Goal: Complete application form: Complete application form

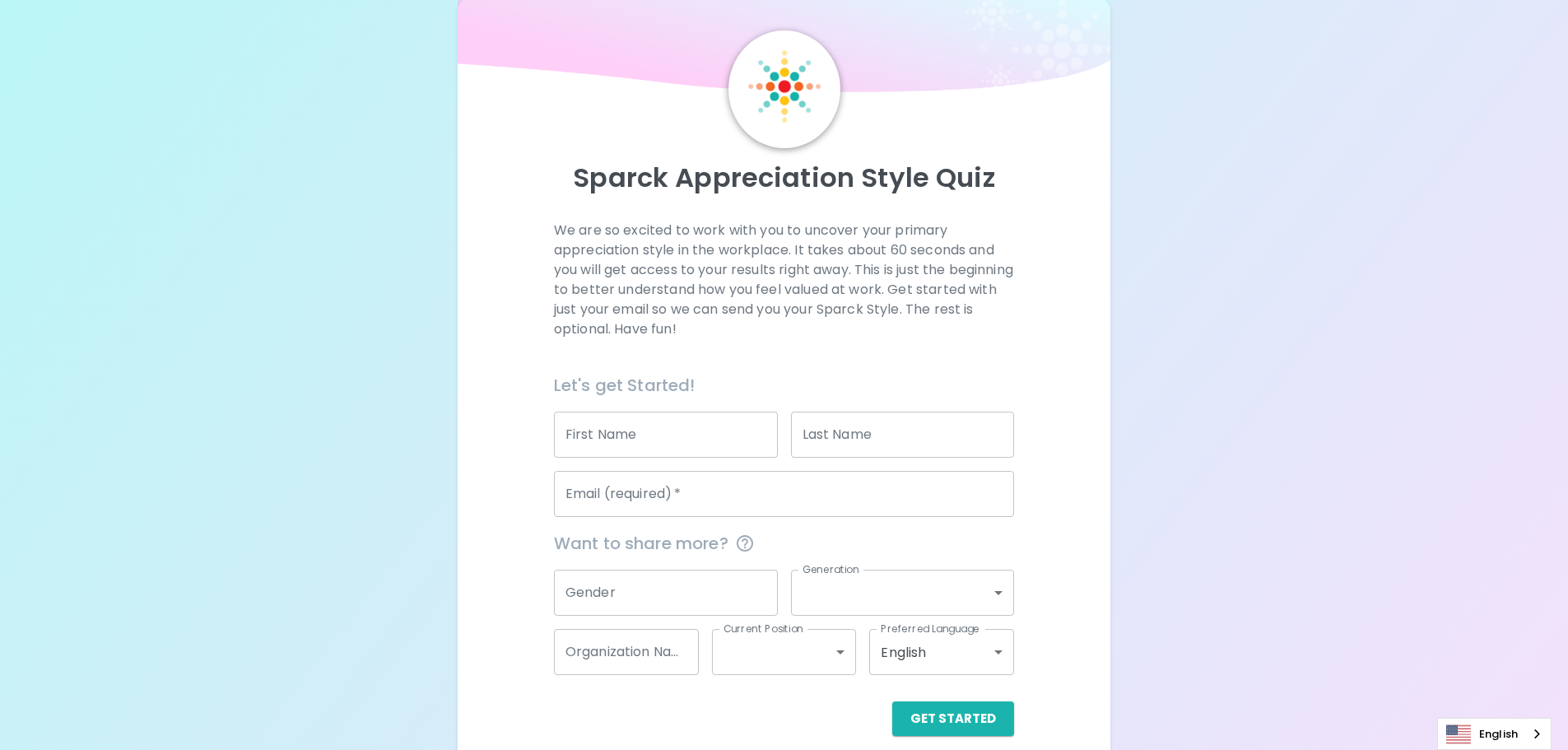
scroll to position [55, 0]
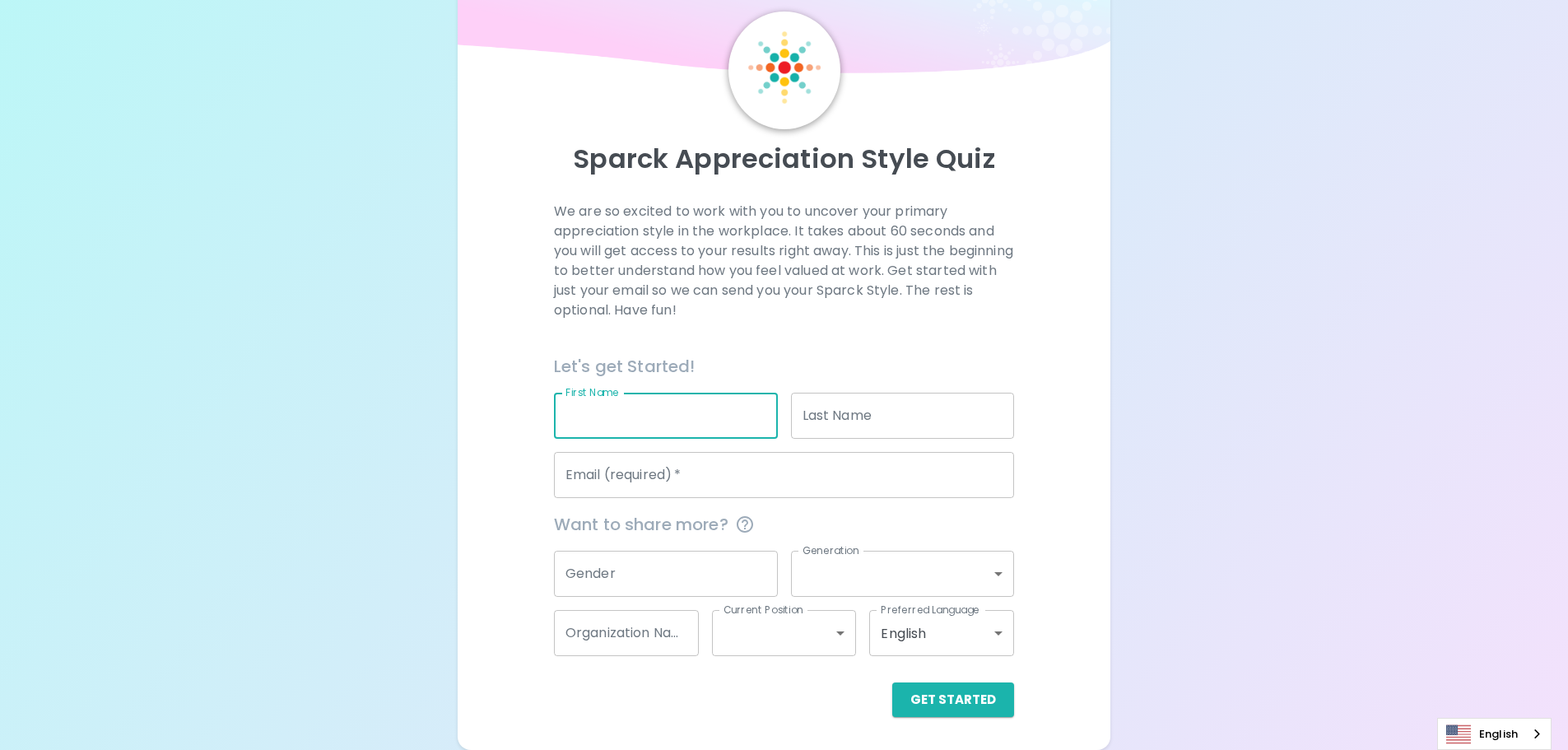
click at [639, 420] on input "First Name" at bounding box center [666, 416] width 224 height 46
click at [557, 304] on p "We are so excited to work with you to uncover your primary appreciation style i…" at bounding box center [784, 260] width 460 height 118
click at [628, 414] on input "First Name" at bounding box center [666, 416] width 224 height 46
type input "a"
type input "Alyssa"
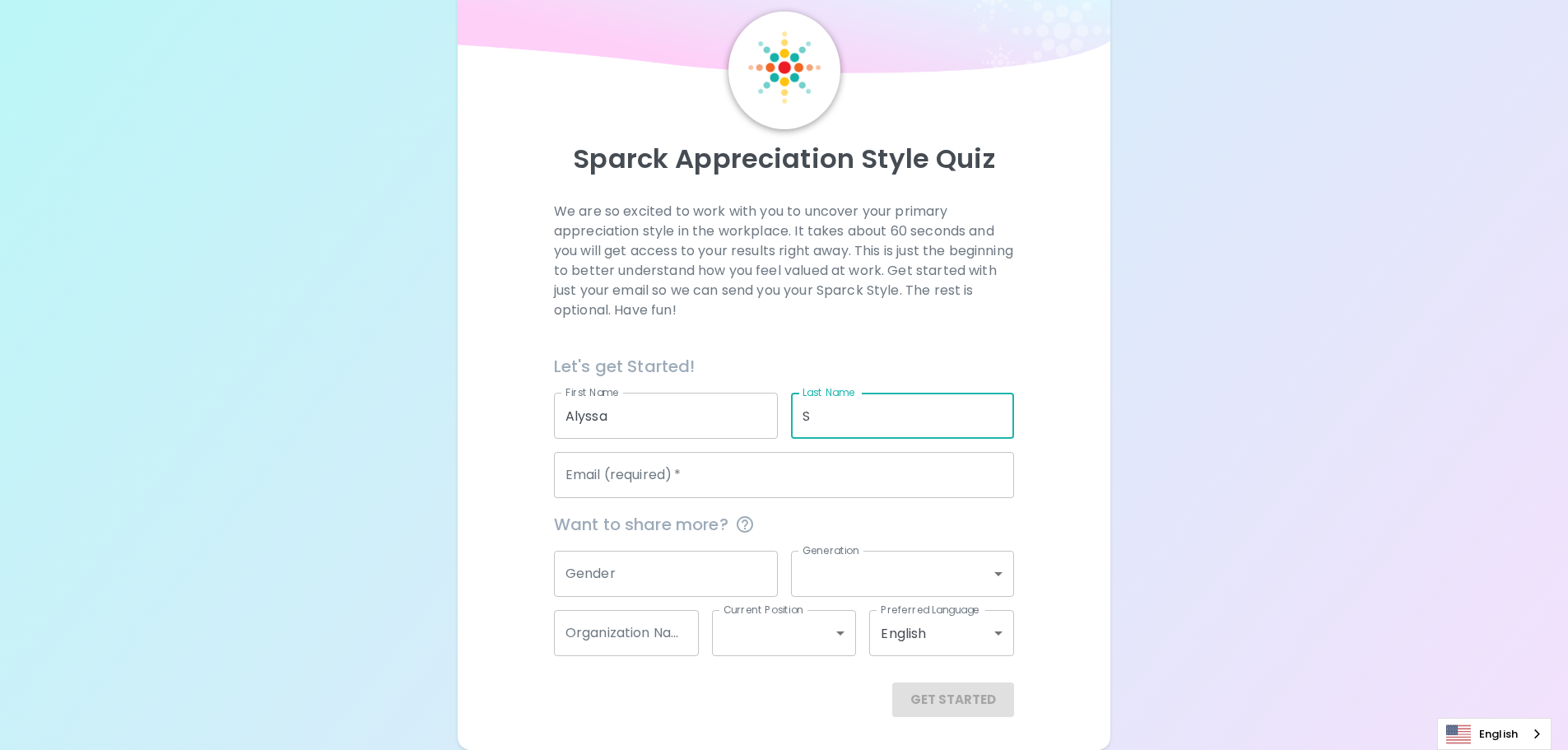
type input "S"
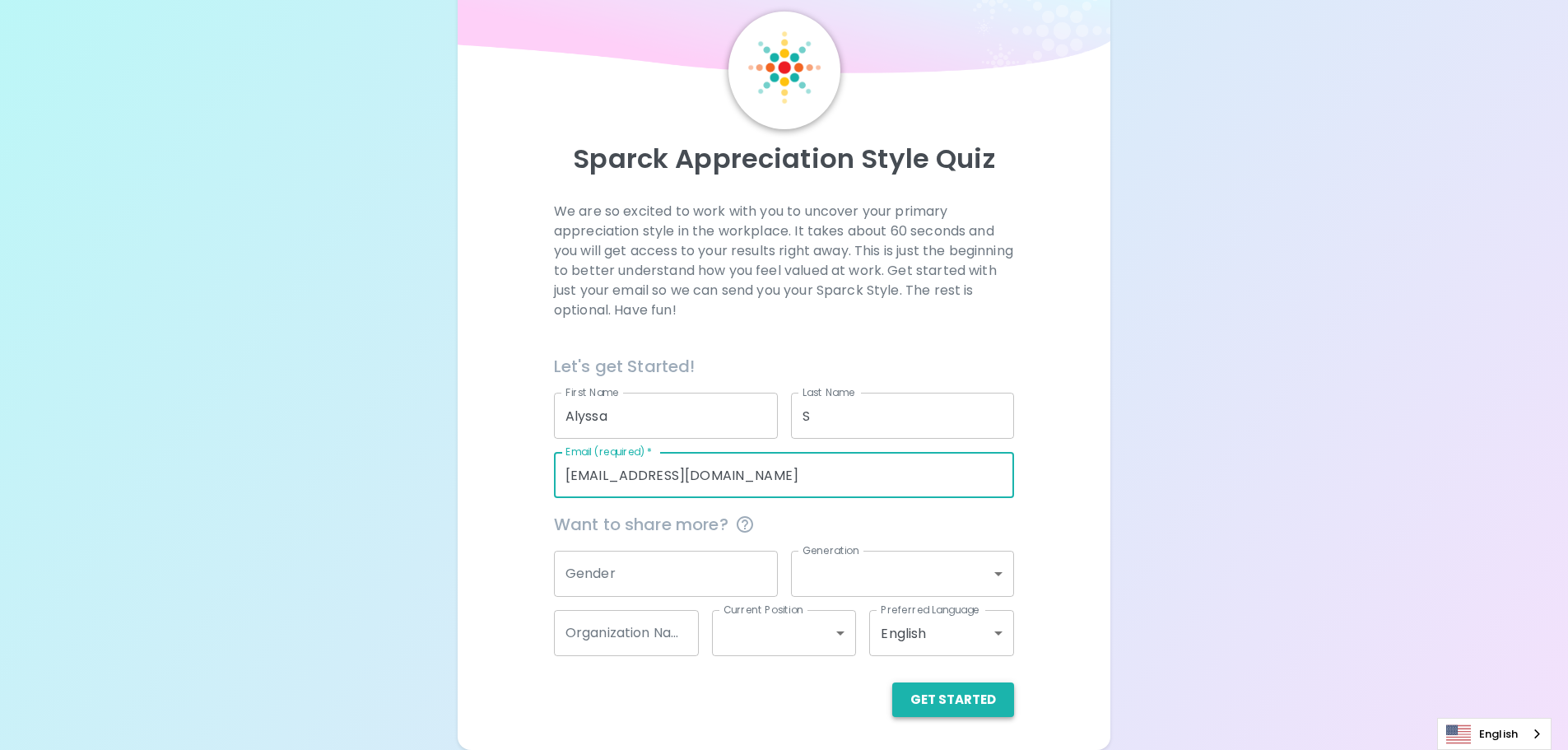
type input "[EMAIL_ADDRESS][DOMAIN_NAME]"
click at [930, 702] on button "Get Started" at bounding box center [953, 700] width 122 height 35
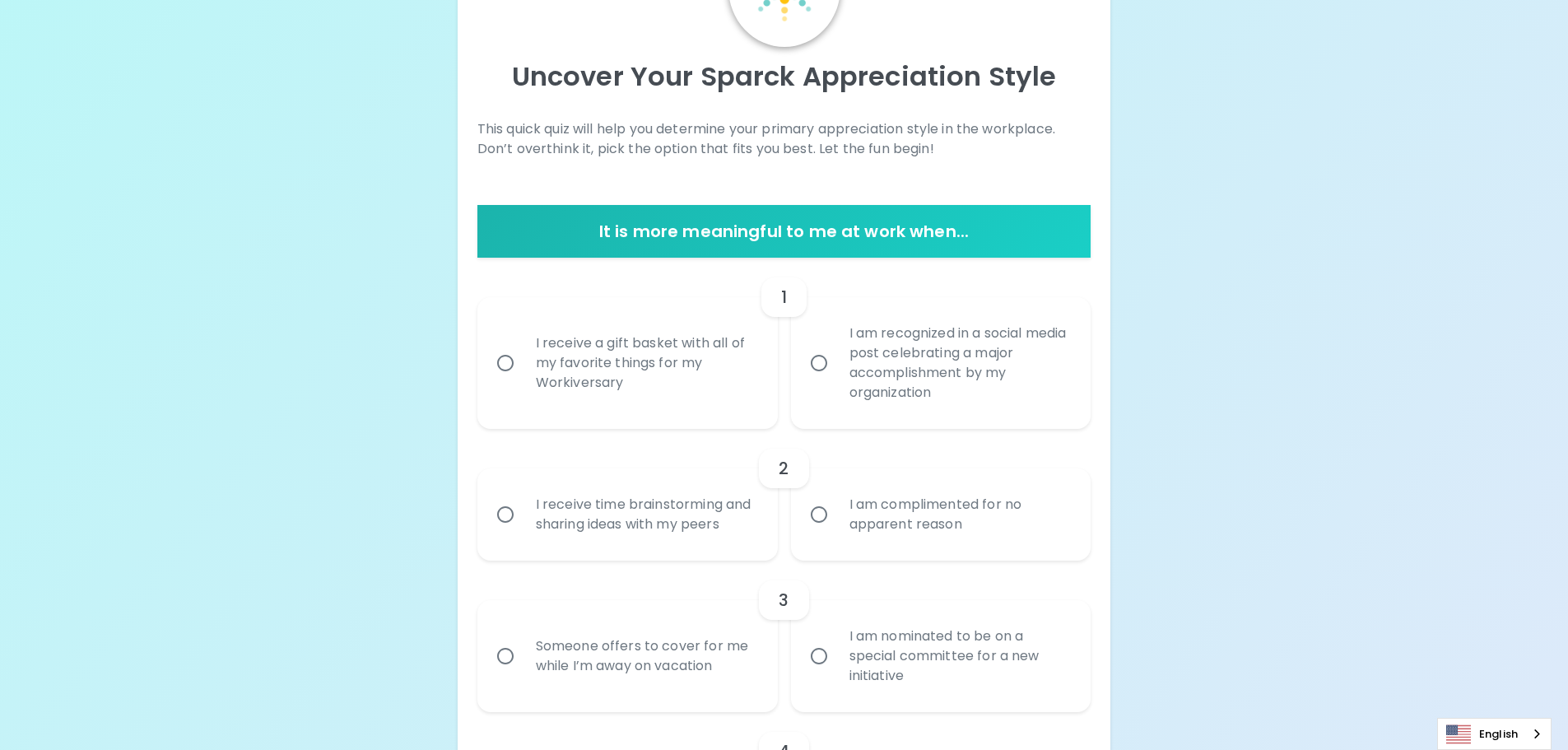
scroll to position [219, 0]
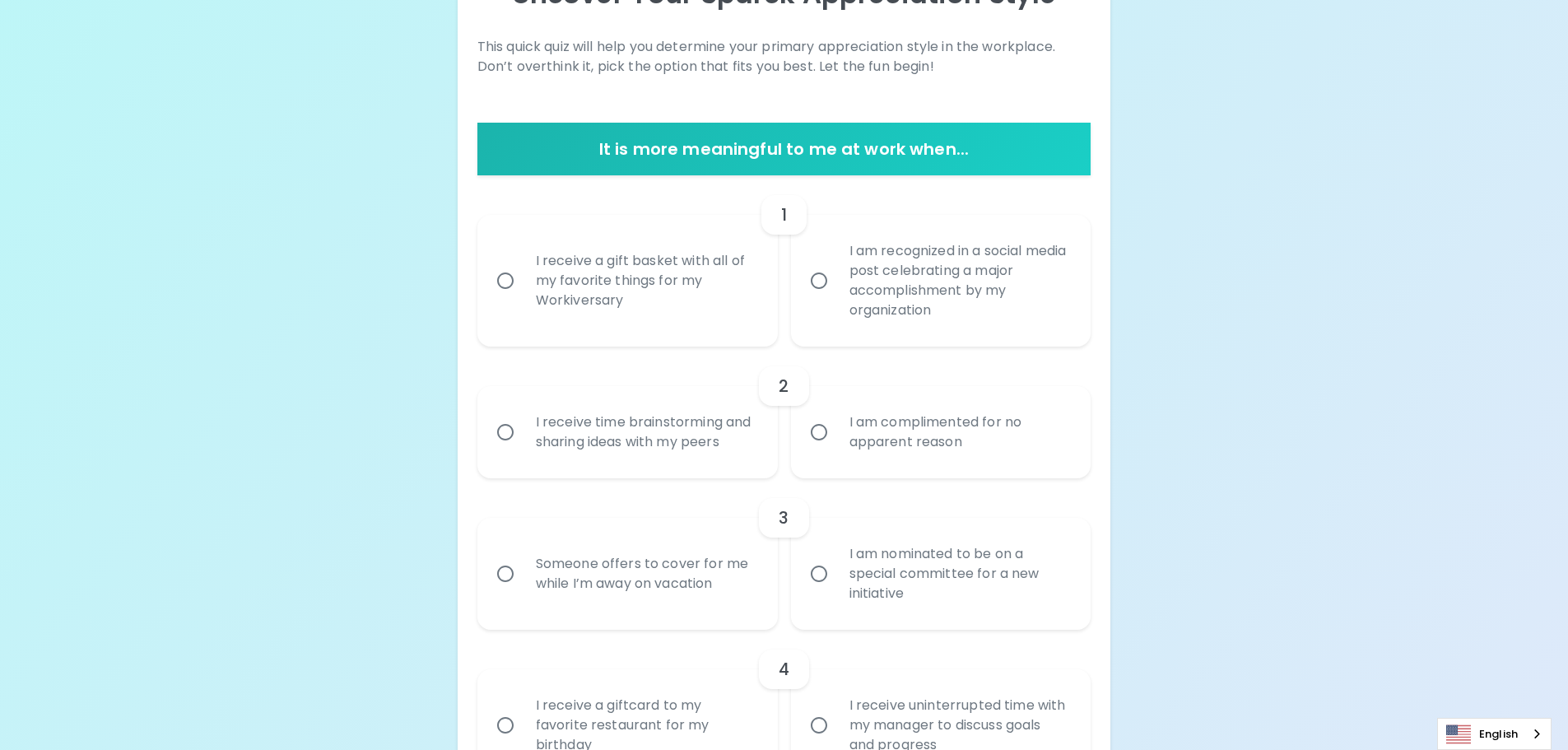
click at [696, 294] on div "I receive a gift basket with all of my favorite things for my Workiversary" at bounding box center [646, 280] width 246 height 98
click at [523, 294] on input "I receive a gift basket with all of my favorite things for my Workiversary" at bounding box center [505, 280] width 35 height 35
radio input "true"
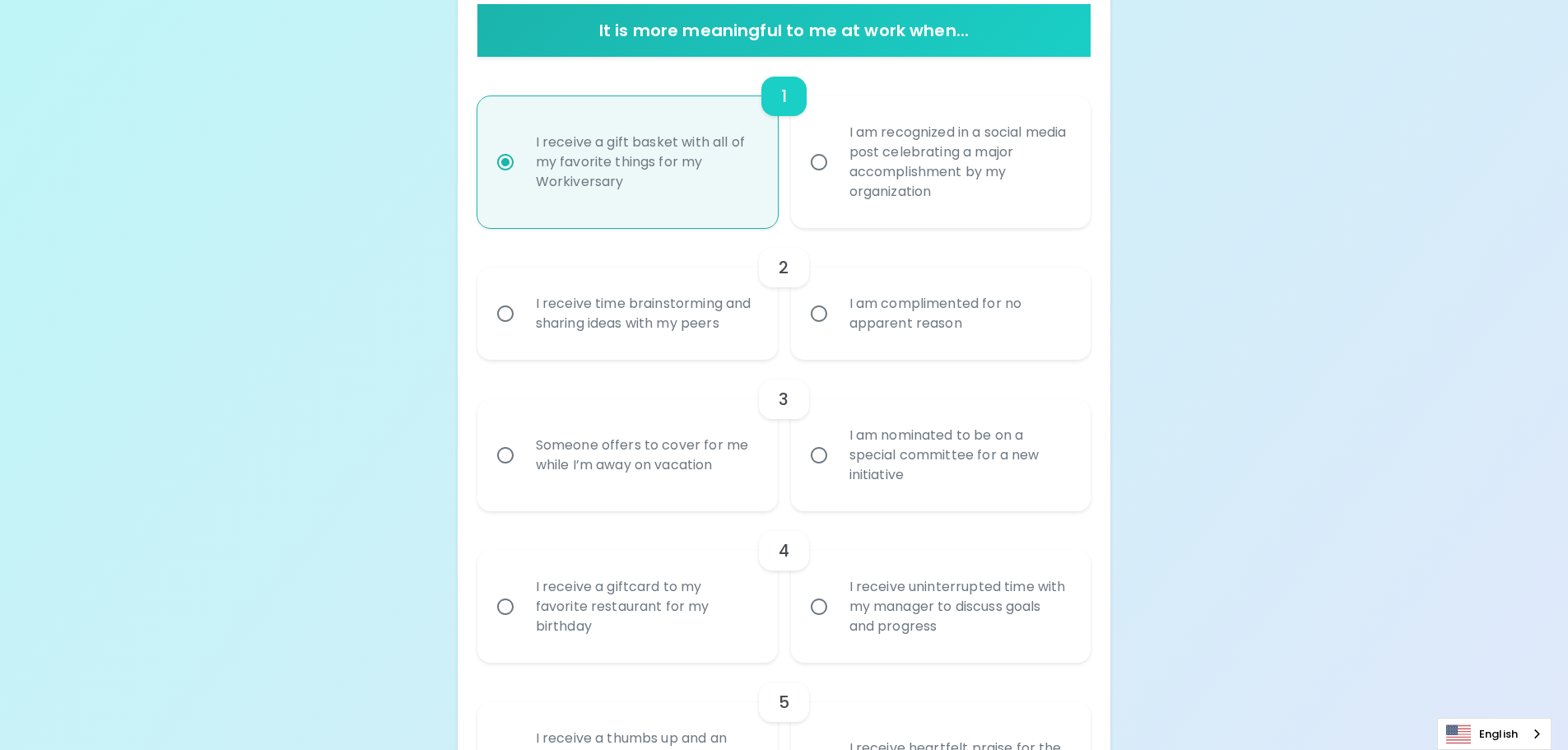
scroll to position [351, 0]
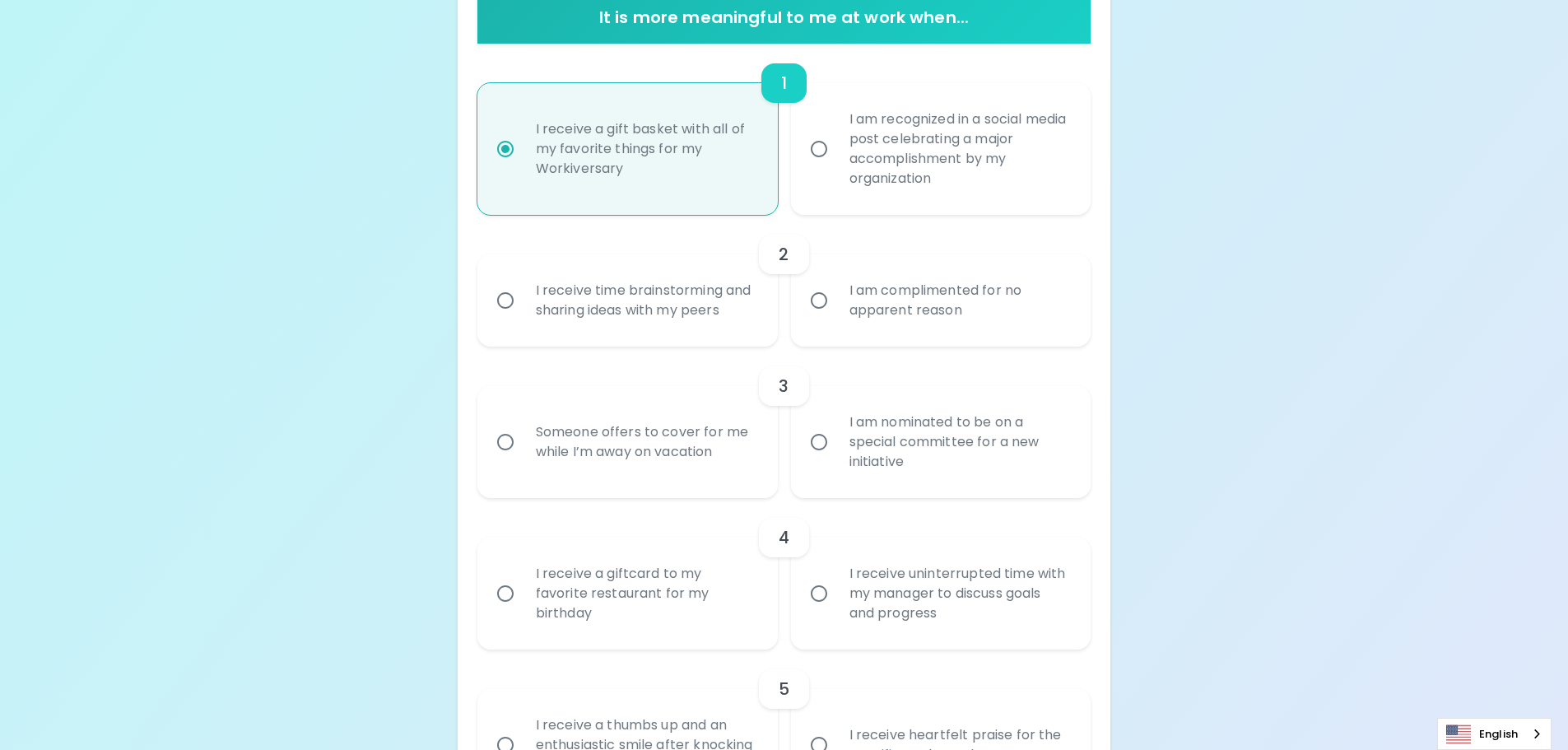
click at [888, 311] on div "I am complimented for no apparent reason" at bounding box center [959, 301] width 246 height 79
click at [836, 311] on input "I am complimented for no apparent reason" at bounding box center [819, 300] width 35 height 35
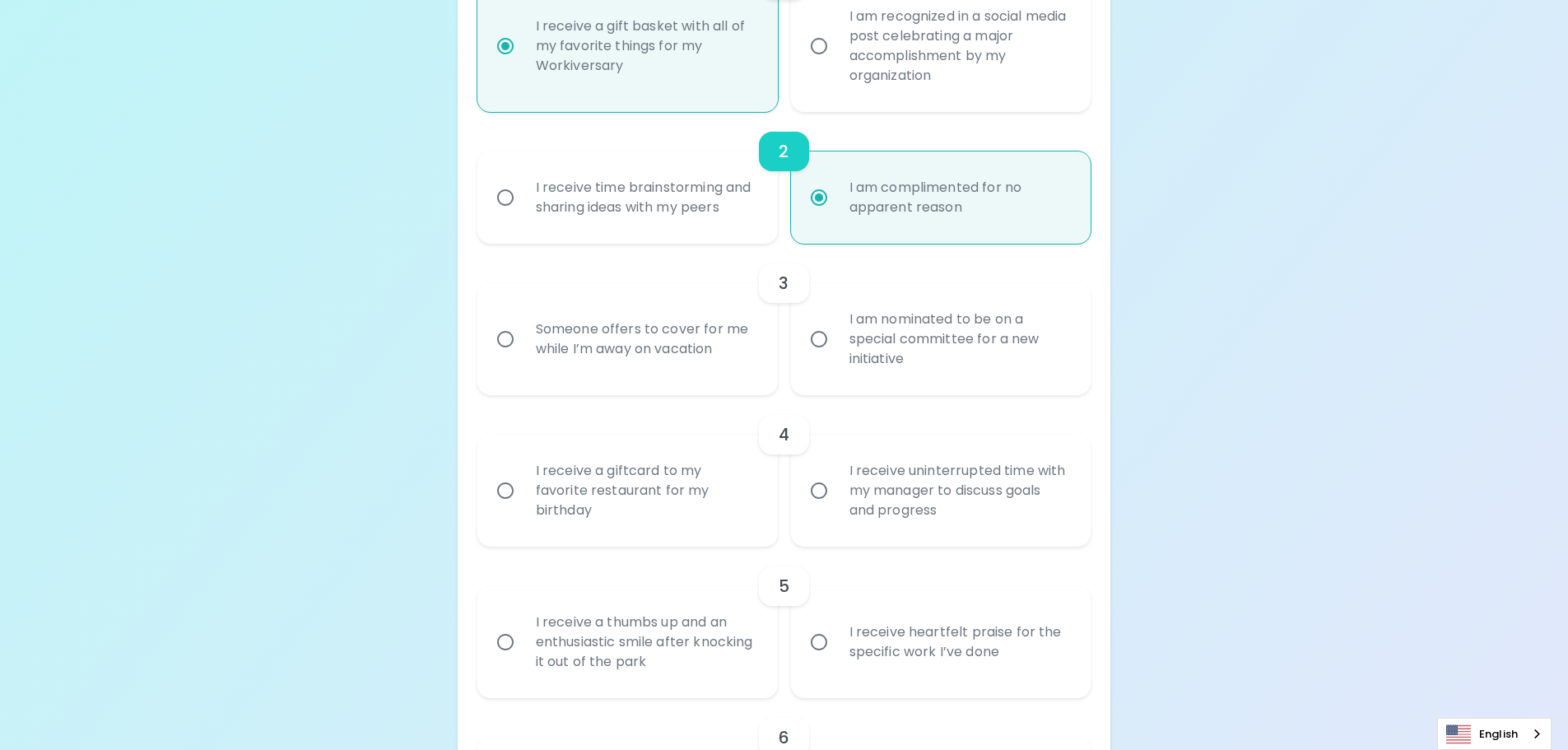
scroll to position [433, 0]
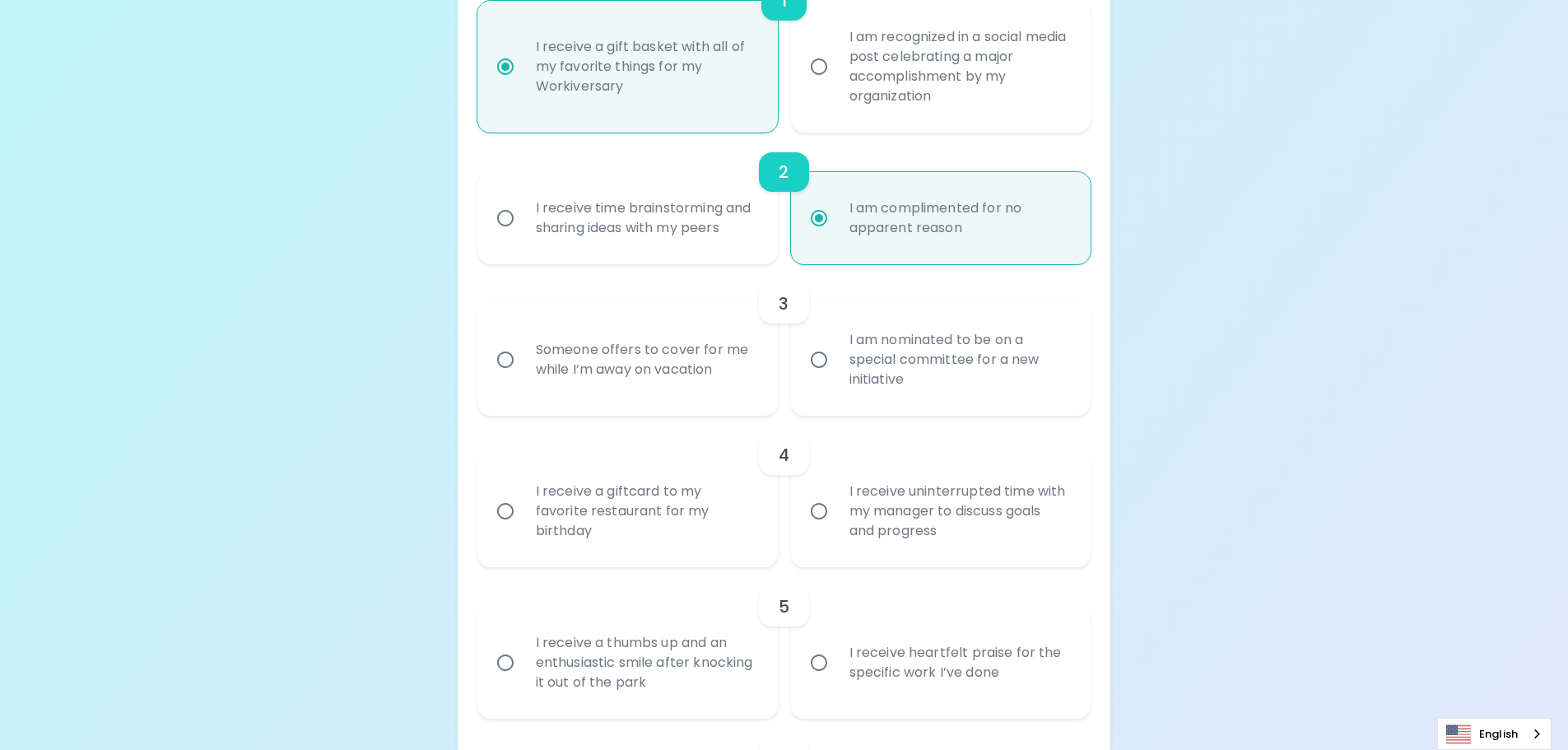
radio input "true"
click at [627, 384] on div "Someone offers to cover for me while I’m away on vacation" at bounding box center [646, 360] width 246 height 79
click at [523, 377] on input "Someone offers to cover for me while I’m away on vacation" at bounding box center [505, 360] width 35 height 35
radio input "false"
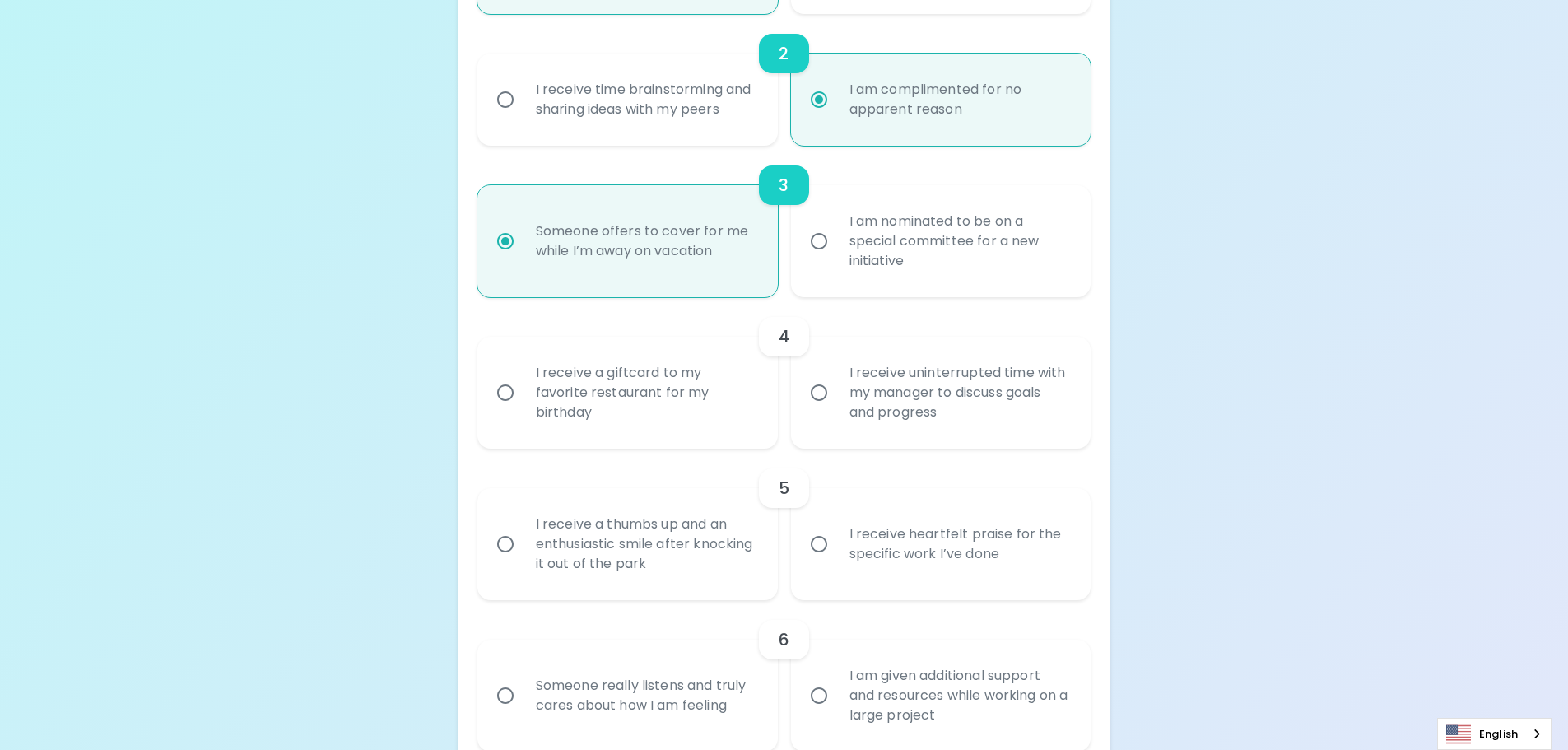
scroll to position [565, 0]
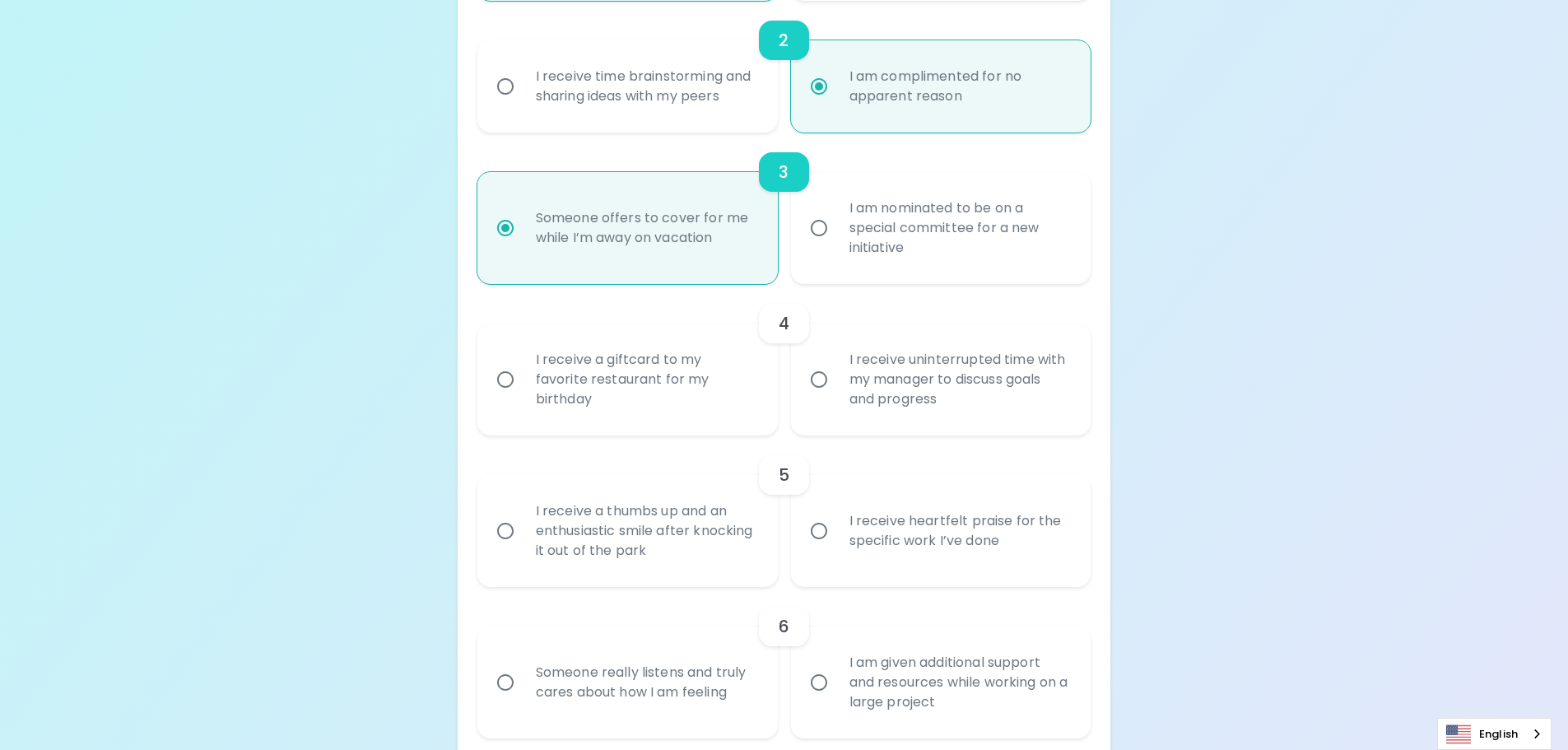
radio input "true"
click at [622, 380] on div "I receive a giftcard to my favorite restaurant for my birthday" at bounding box center [646, 379] width 246 height 98
click at [523, 380] on input "I receive a giftcard to my favorite restaurant for my birthday" at bounding box center [505, 380] width 35 height 35
radio input "false"
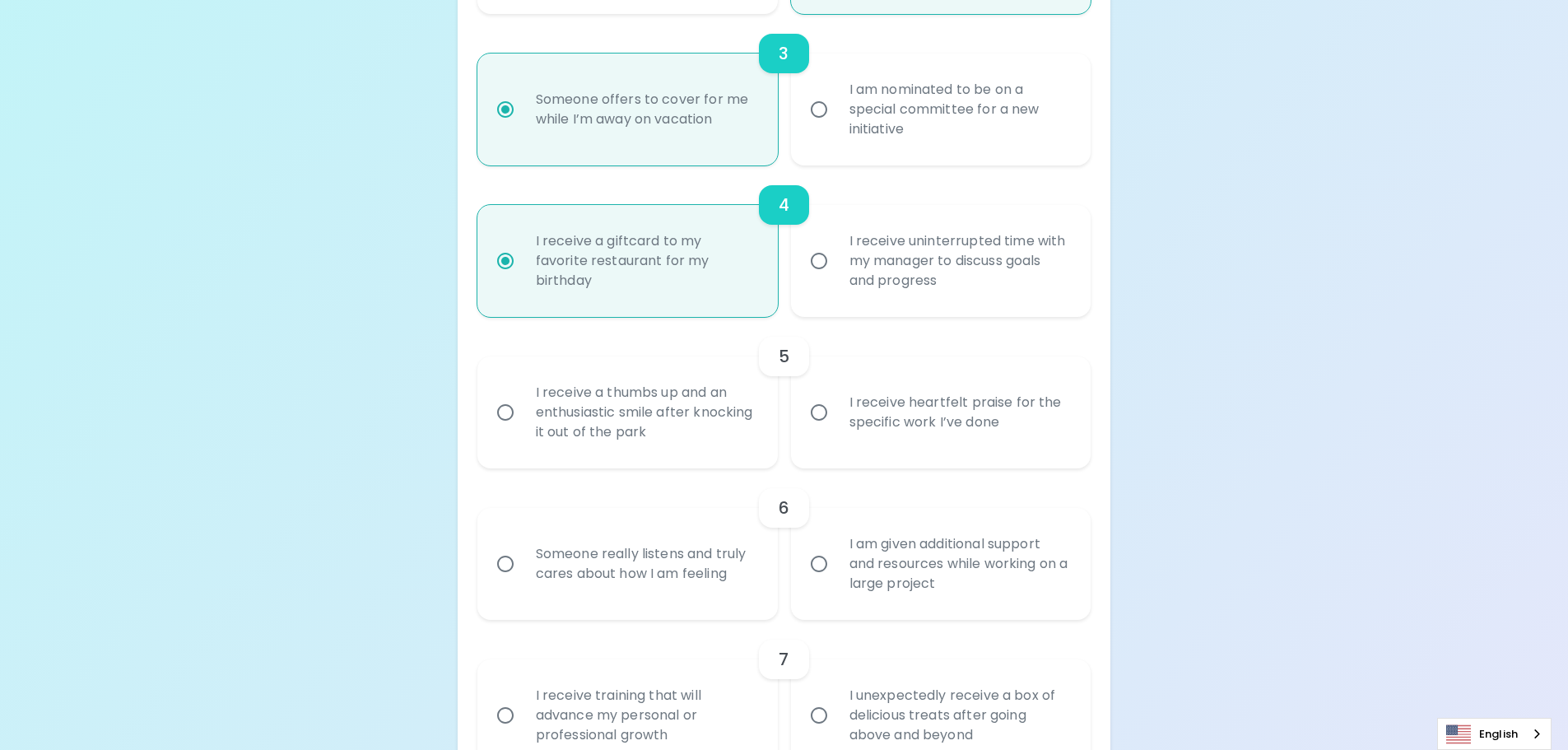
scroll to position [696, 0]
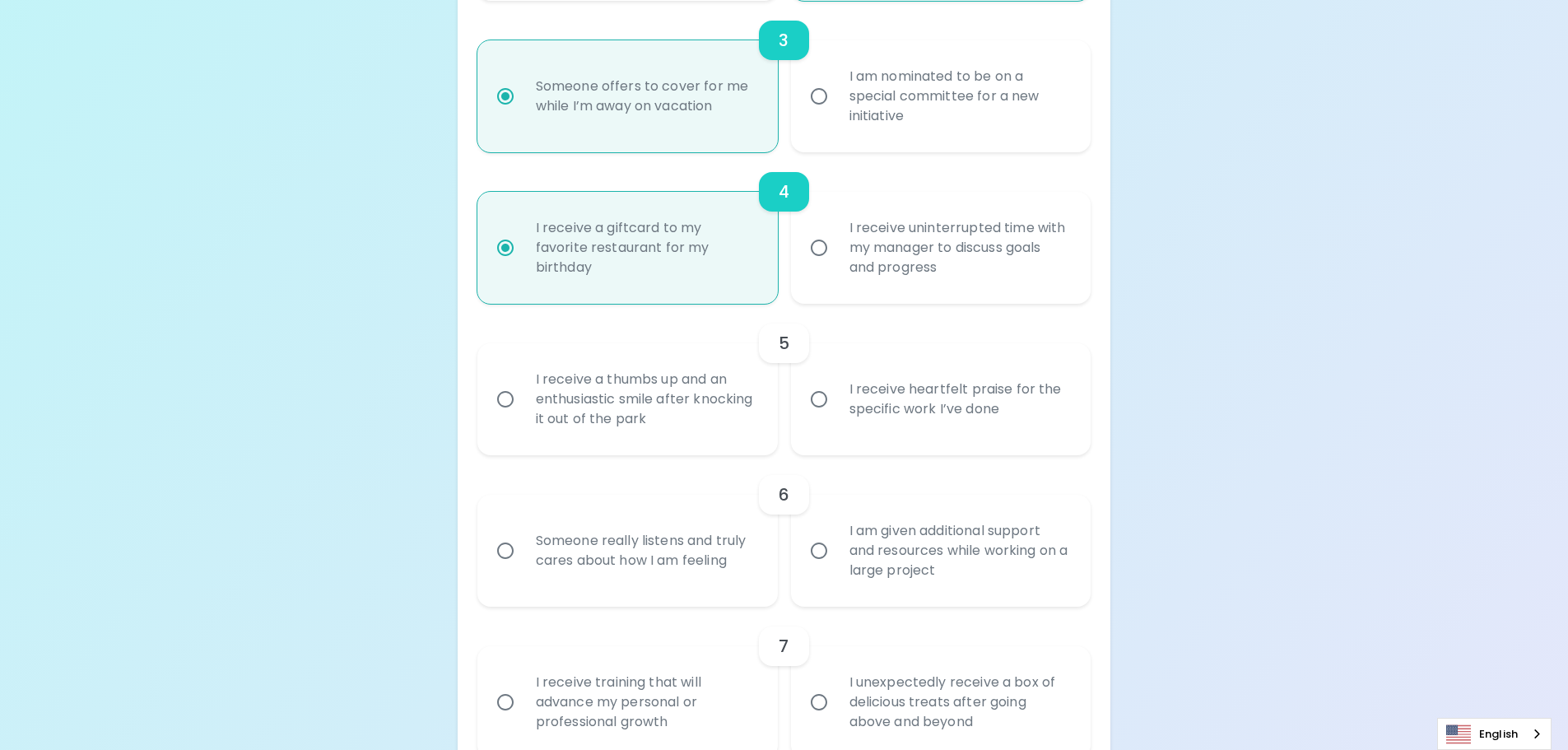
radio input "true"
click at [878, 408] on div "I receive heartfelt praise for the specific work I’ve done" at bounding box center [959, 399] width 246 height 79
click at [836, 408] on input "I receive heartfelt praise for the specific work I’ve done" at bounding box center [819, 399] width 35 height 35
radio input "false"
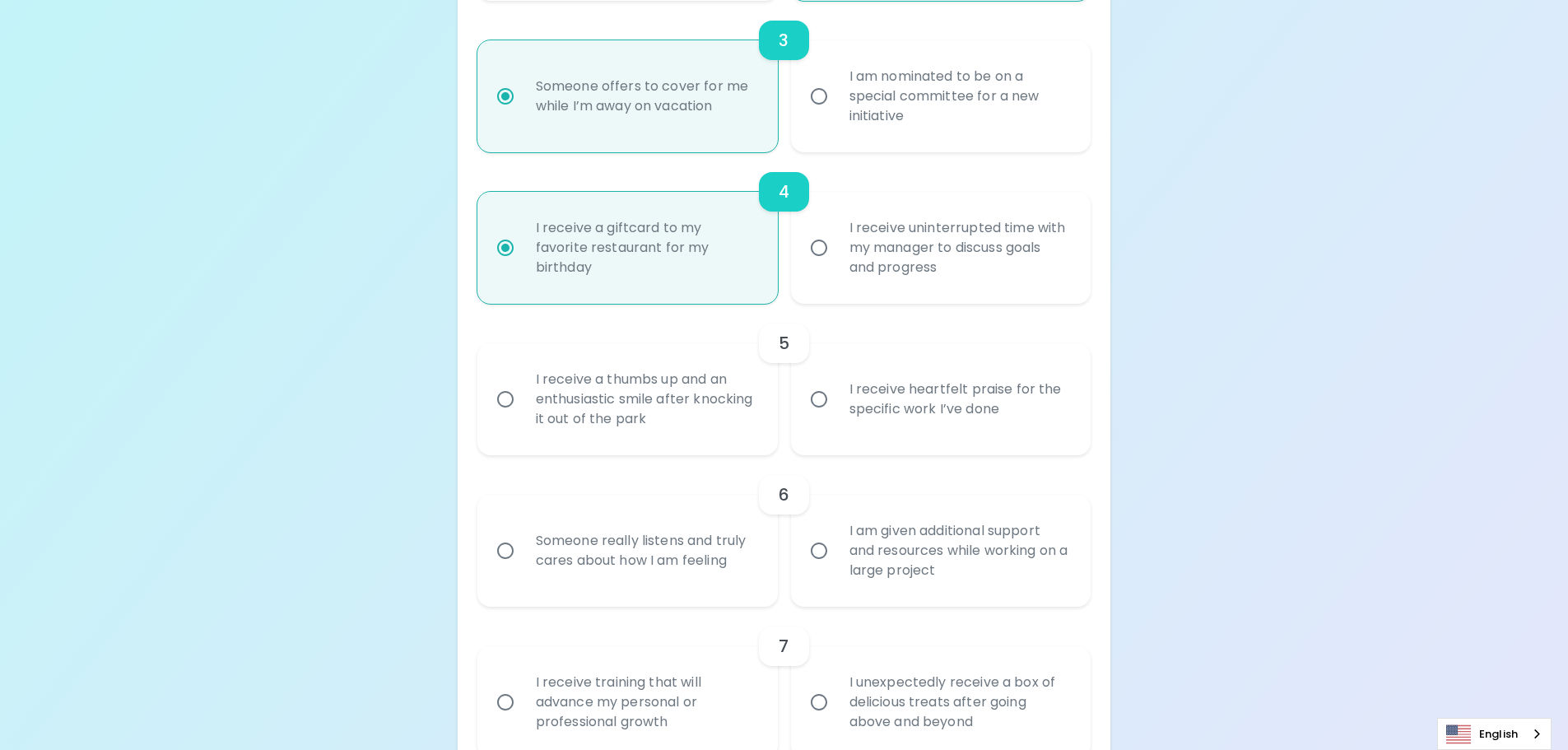
radio input "false"
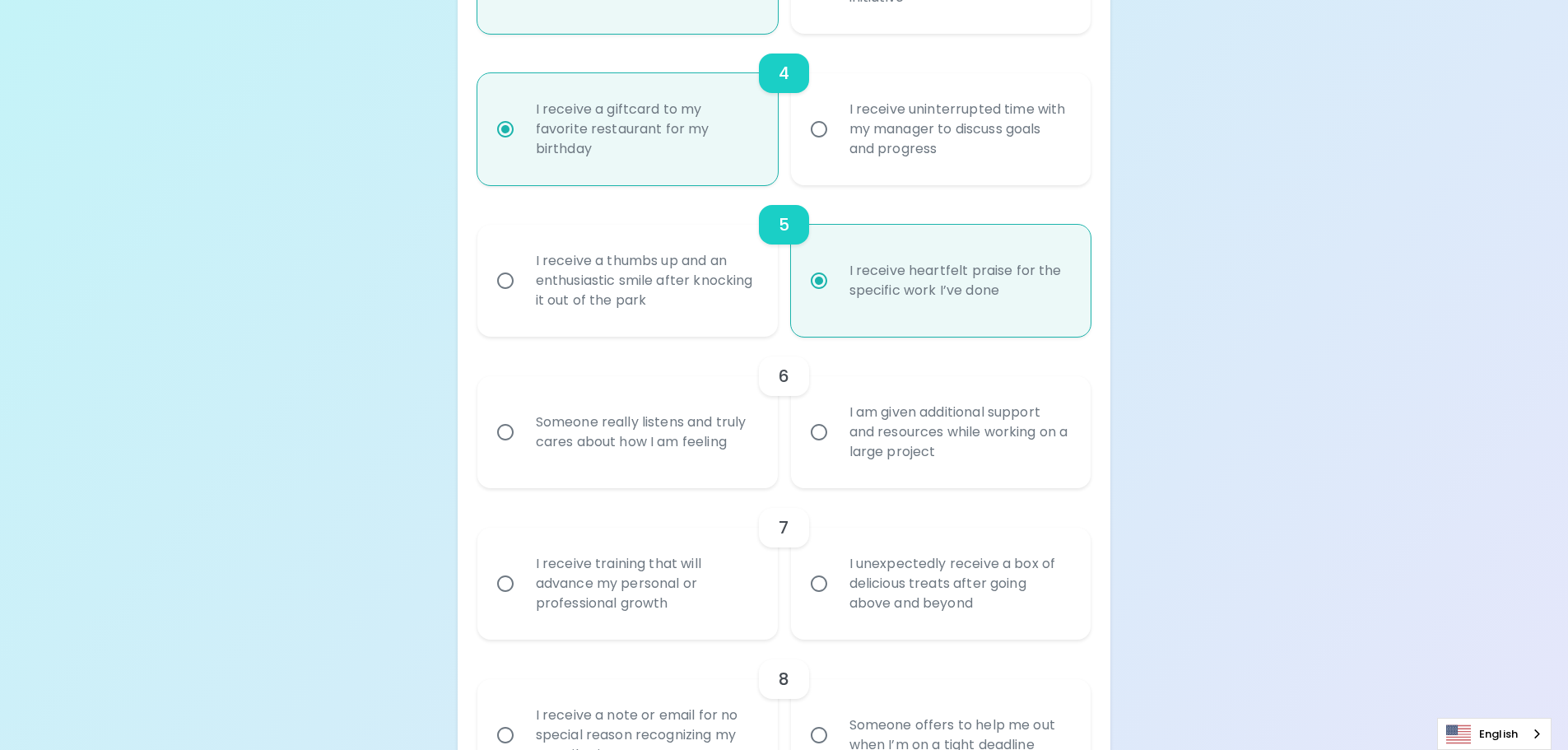
scroll to position [828, 0]
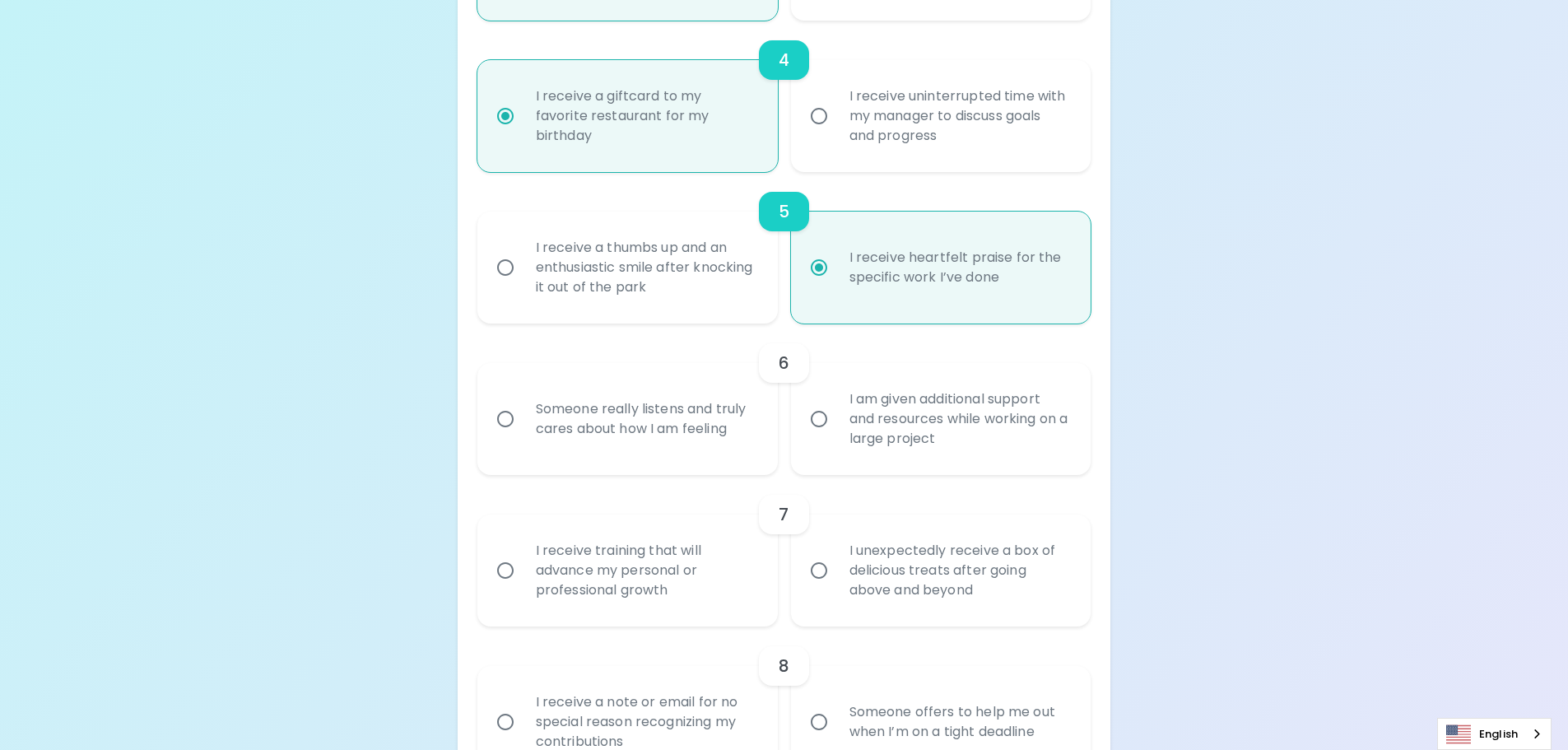
radio input "true"
click at [715, 437] on div "Someone really listens and truly cares about how I am feeling" at bounding box center [646, 419] width 246 height 79
click at [523, 437] on input "Someone really listens and truly cares about how I am feeling" at bounding box center [505, 419] width 35 height 35
radio input "false"
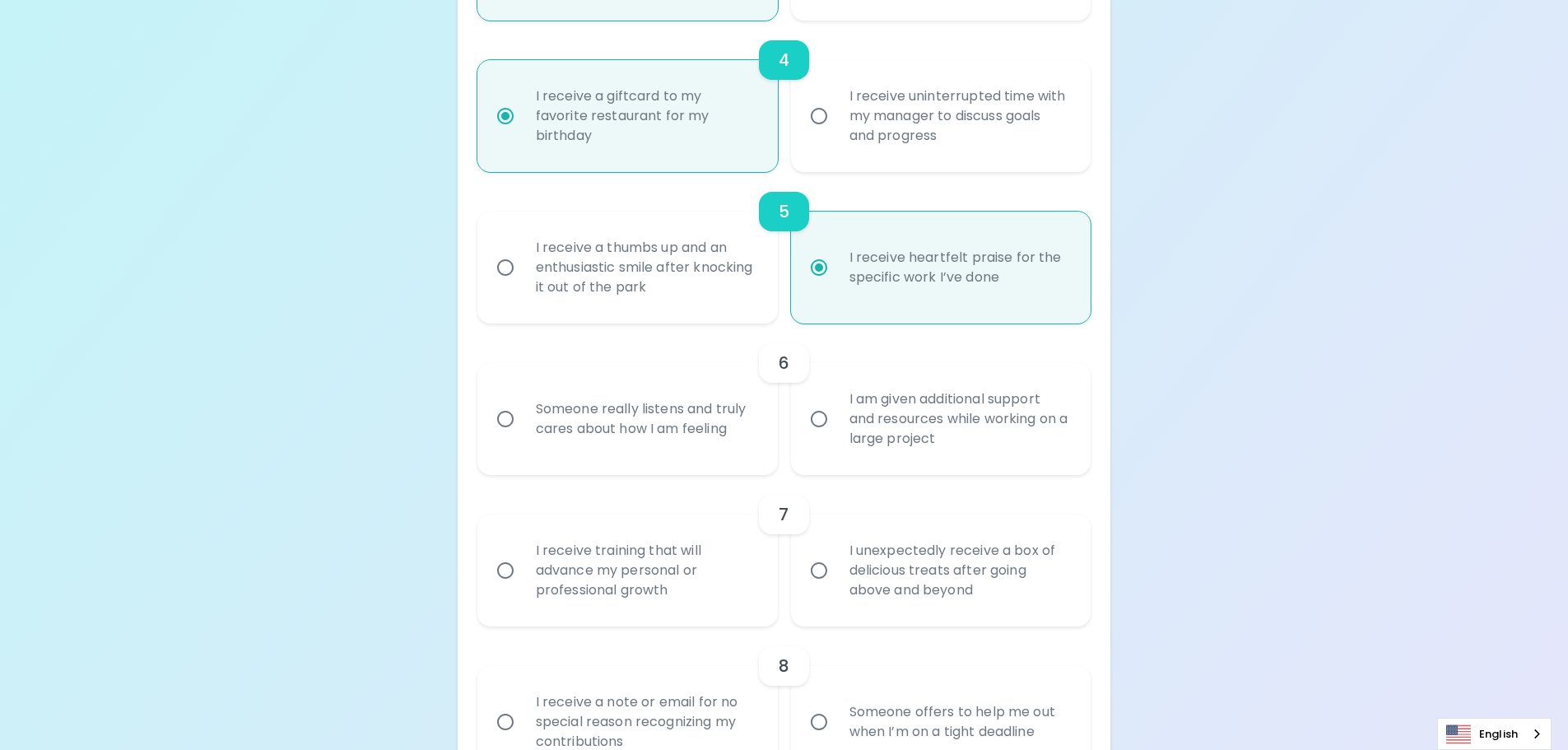
radio input "false"
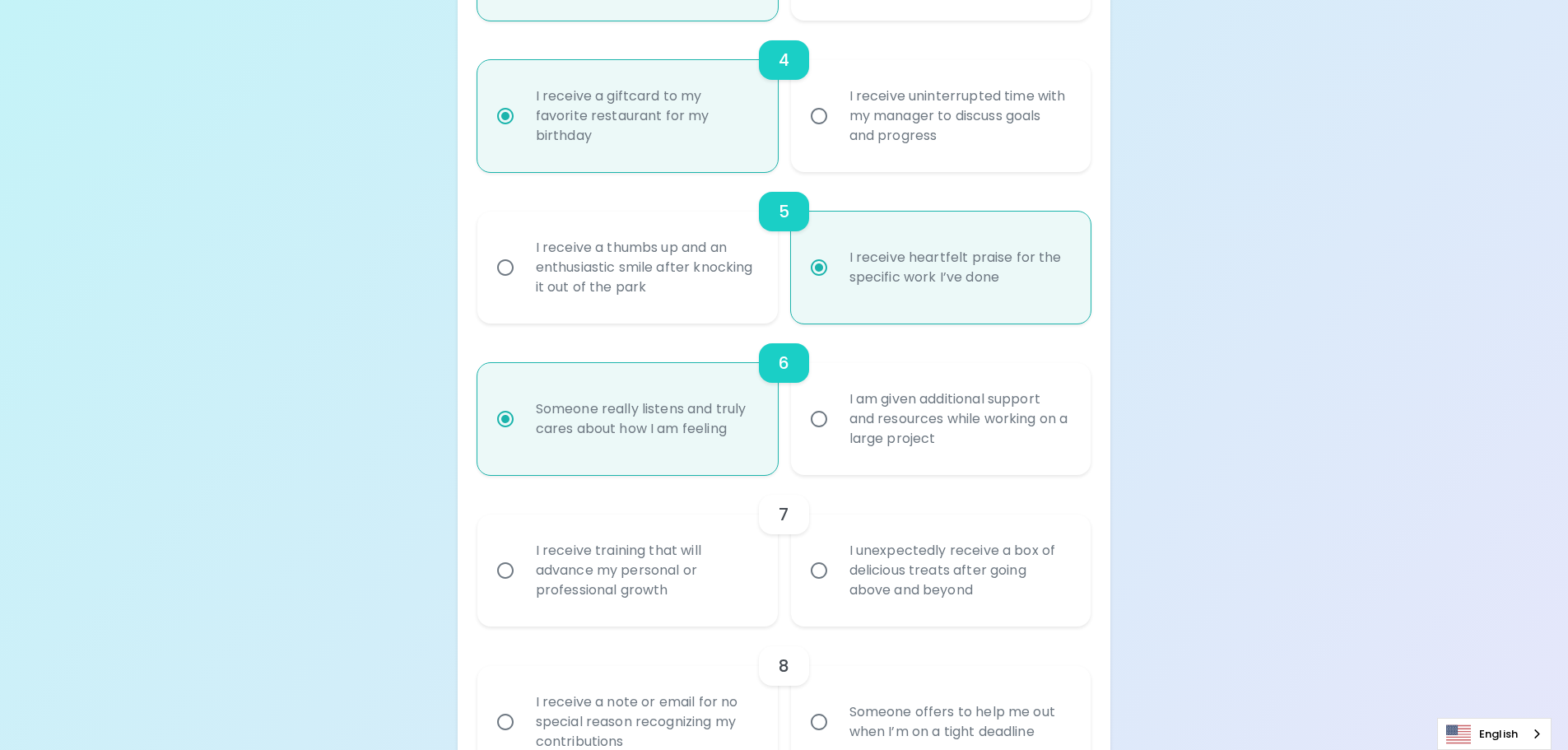
scroll to position [960, 0]
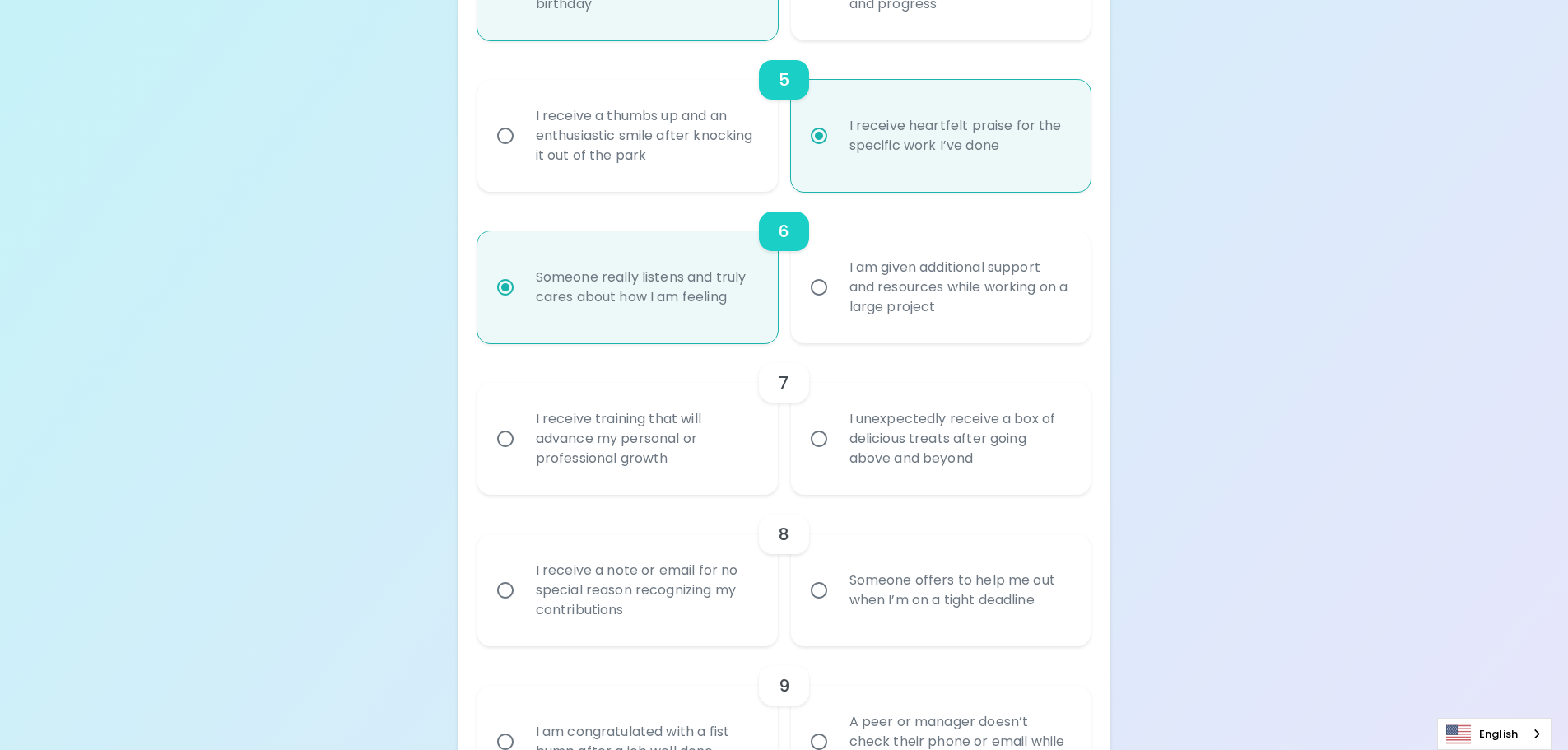
radio input "true"
click at [715, 437] on div "I receive training that will advance my personal or professional growth" at bounding box center [646, 438] width 246 height 98
click at [523, 437] on input "I receive training that will advance my personal or professional growth" at bounding box center [505, 439] width 35 height 35
radio input "false"
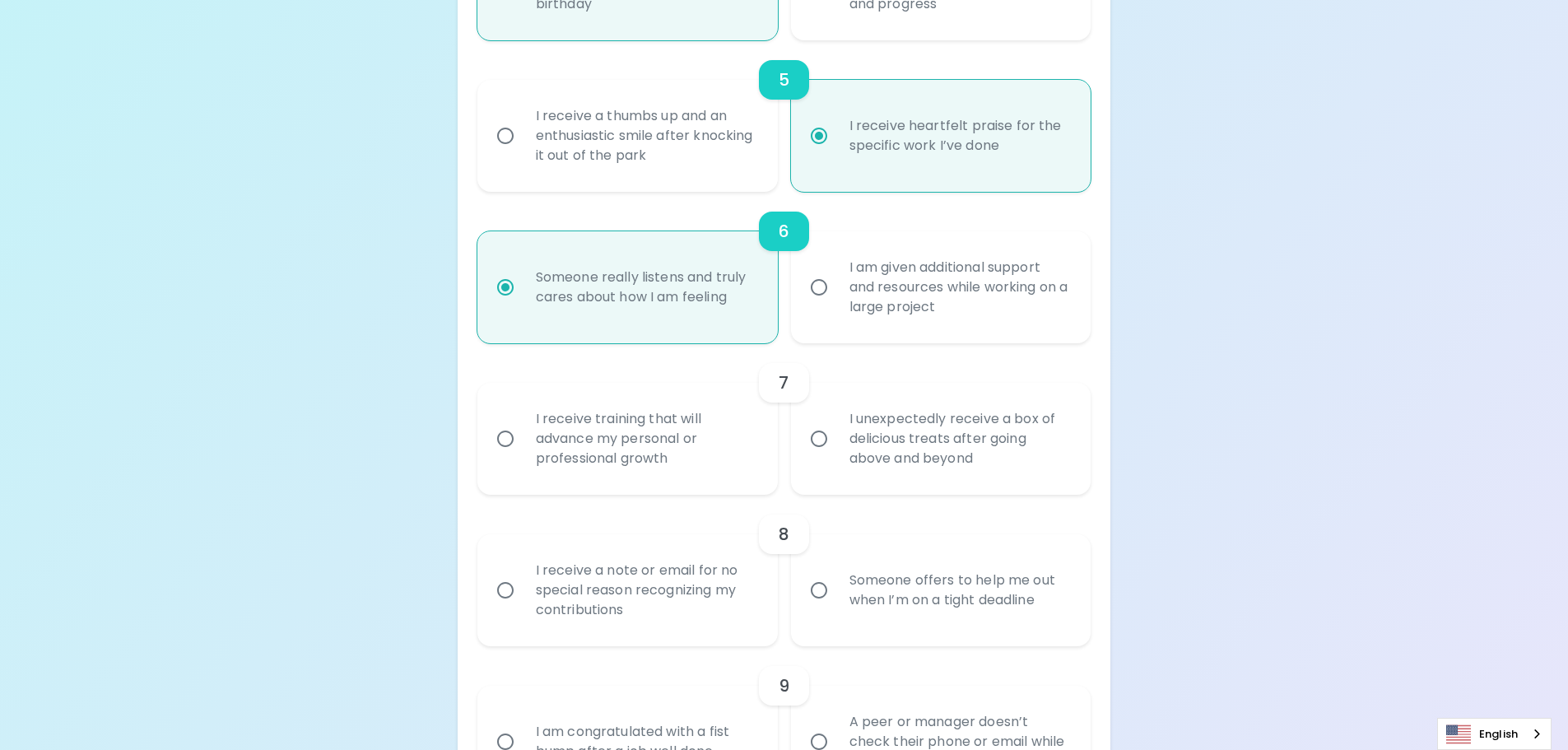
radio input "false"
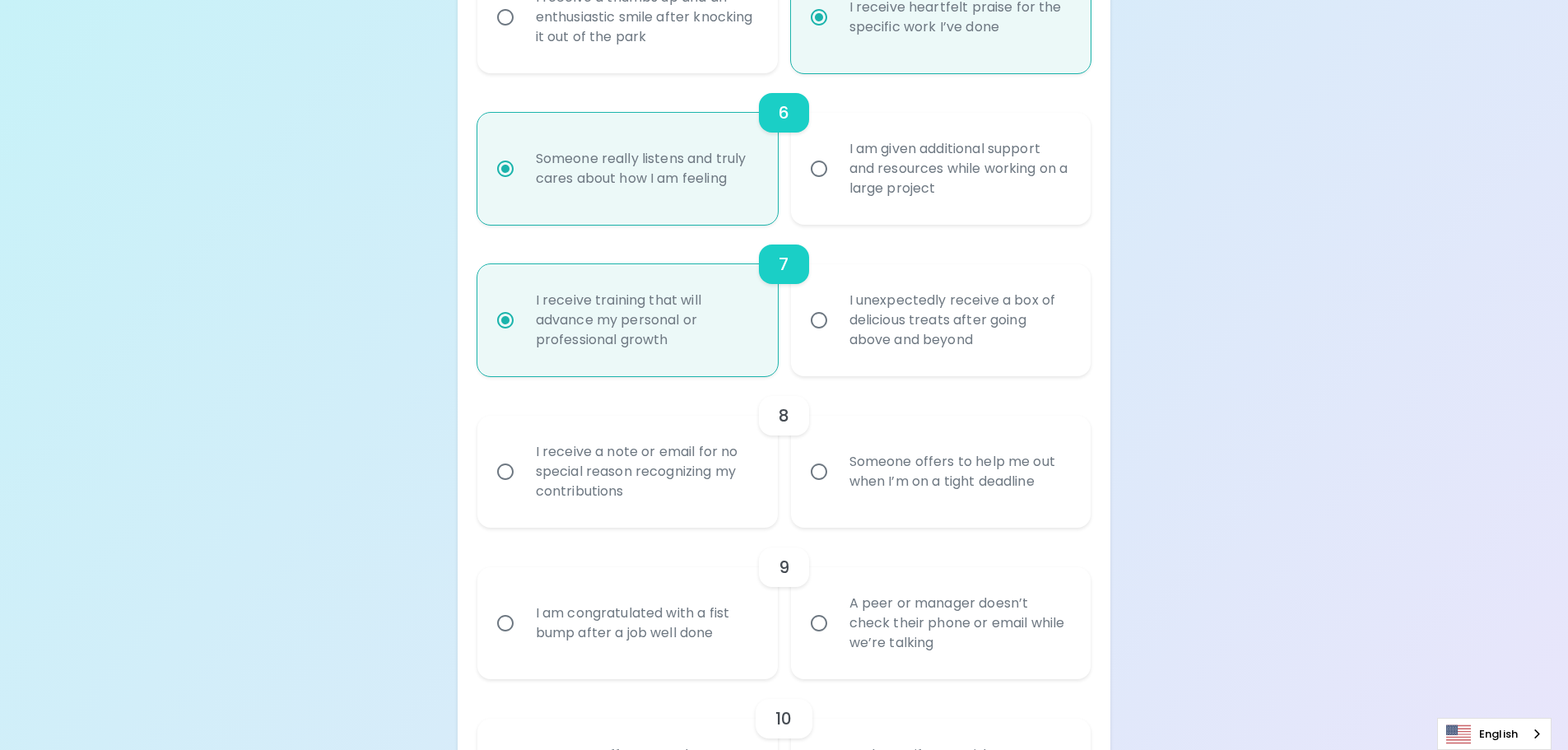
scroll to position [1092, 0]
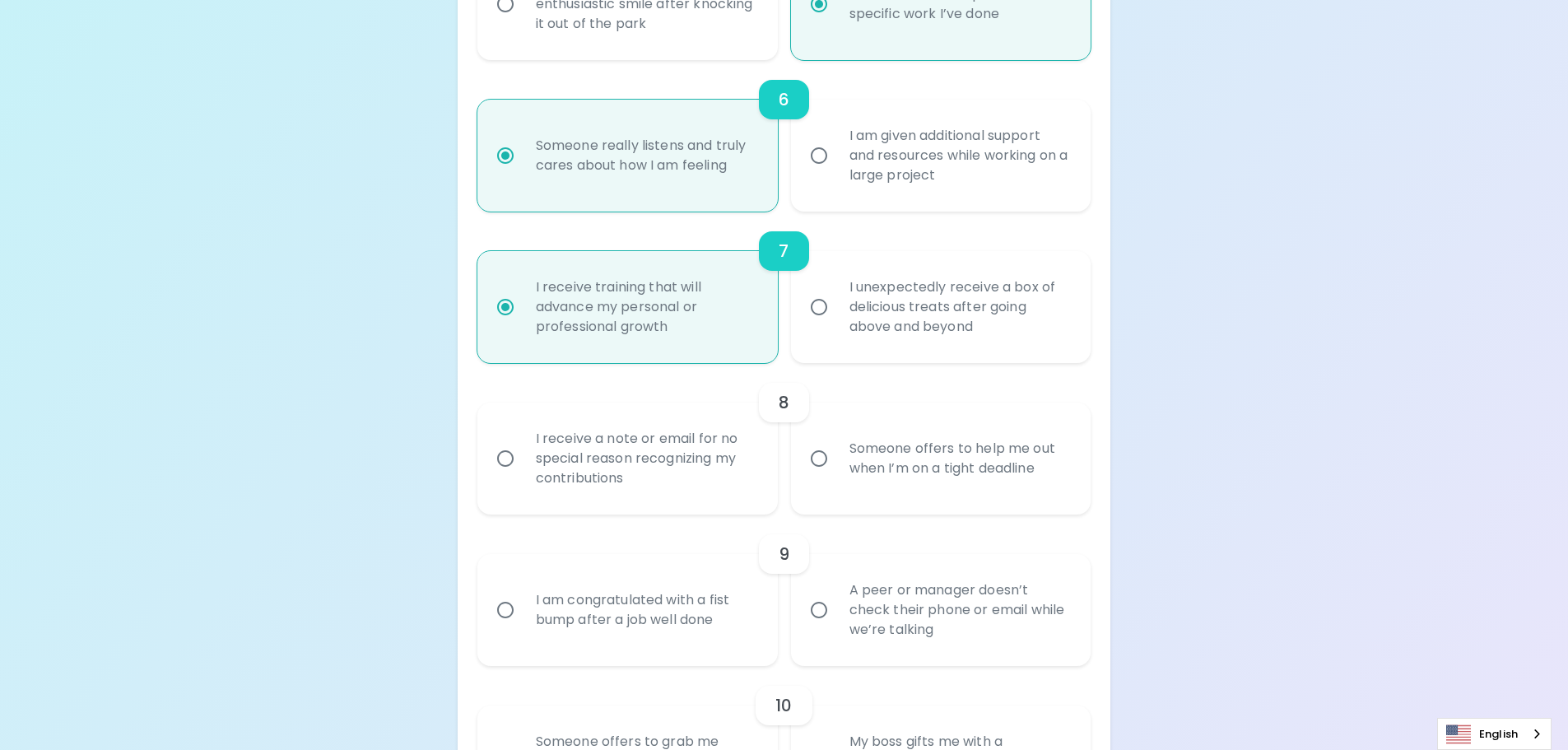
radio input "true"
click at [691, 437] on div "I receive a note or email for no special reason recognizing my contributions" at bounding box center [646, 458] width 246 height 98
click at [523, 441] on input "I receive a note or email for no special reason recognizing my contributions" at bounding box center [505, 458] width 35 height 35
radio input "false"
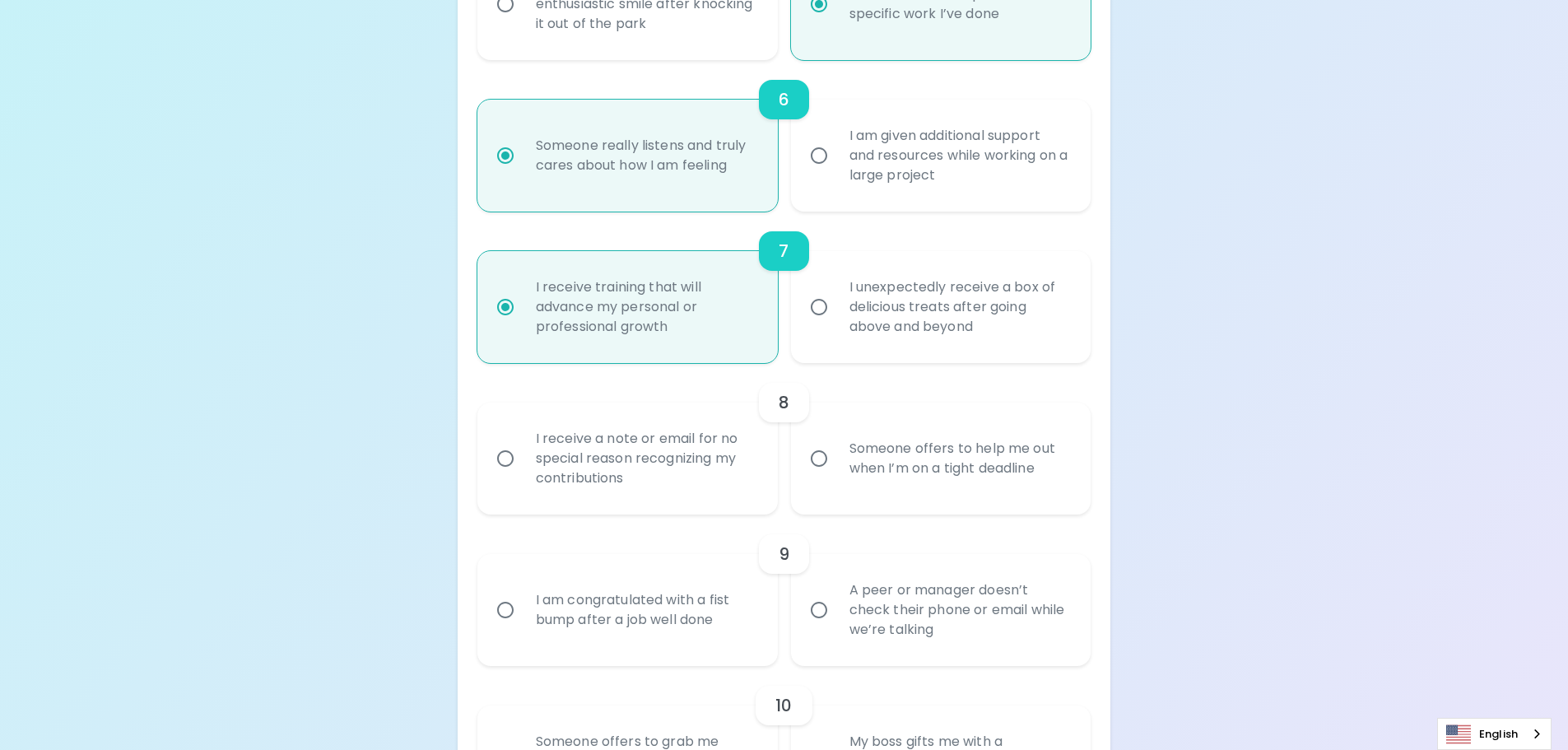
radio input "false"
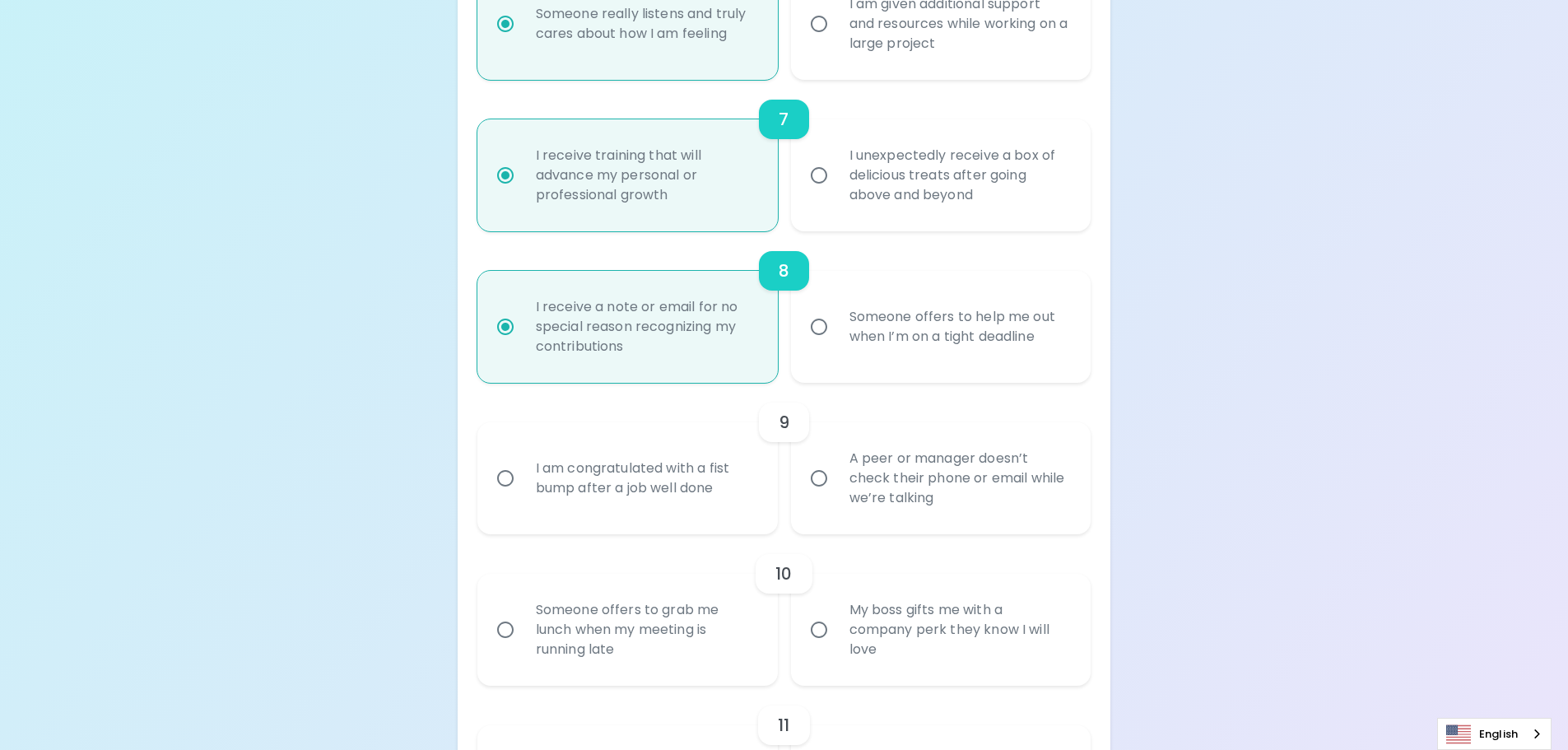
radio input "true"
click at [700, 480] on div "I am congratulated with a fist bump after a job well done" at bounding box center [646, 478] width 246 height 79
click at [523, 480] on input "I am congratulated with a fist bump after a job well done" at bounding box center [505, 478] width 35 height 35
radio input "false"
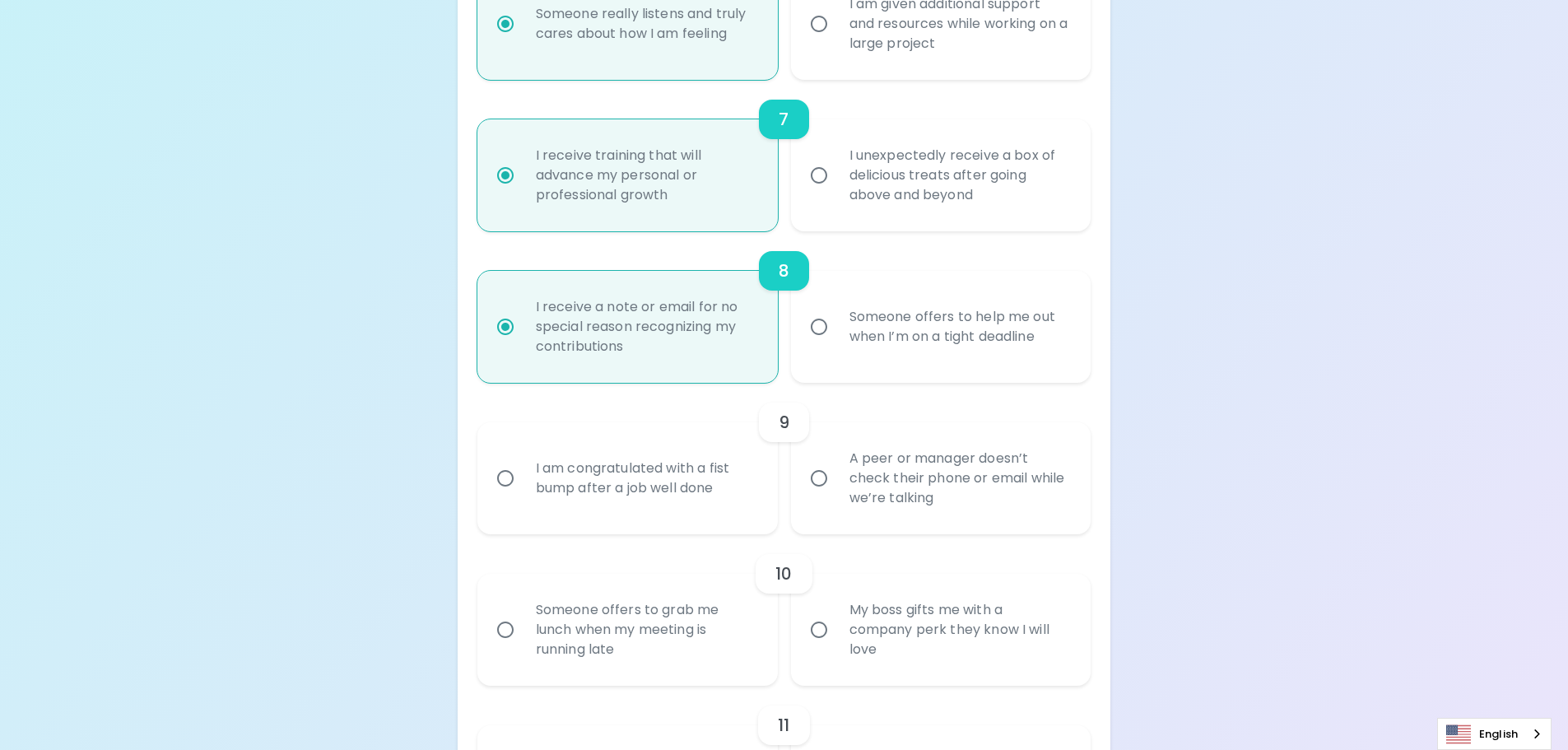
radio input "false"
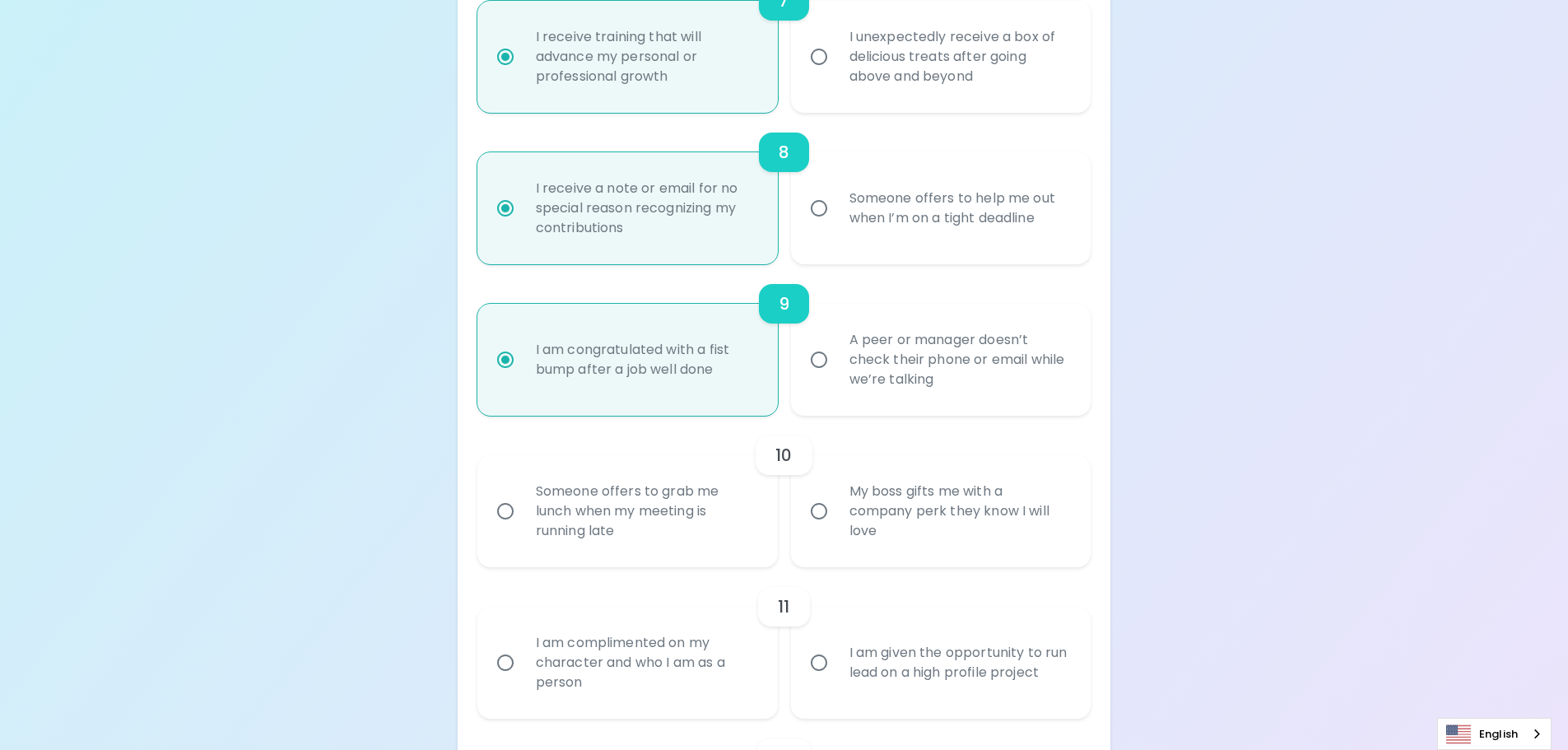
scroll to position [1354, 0]
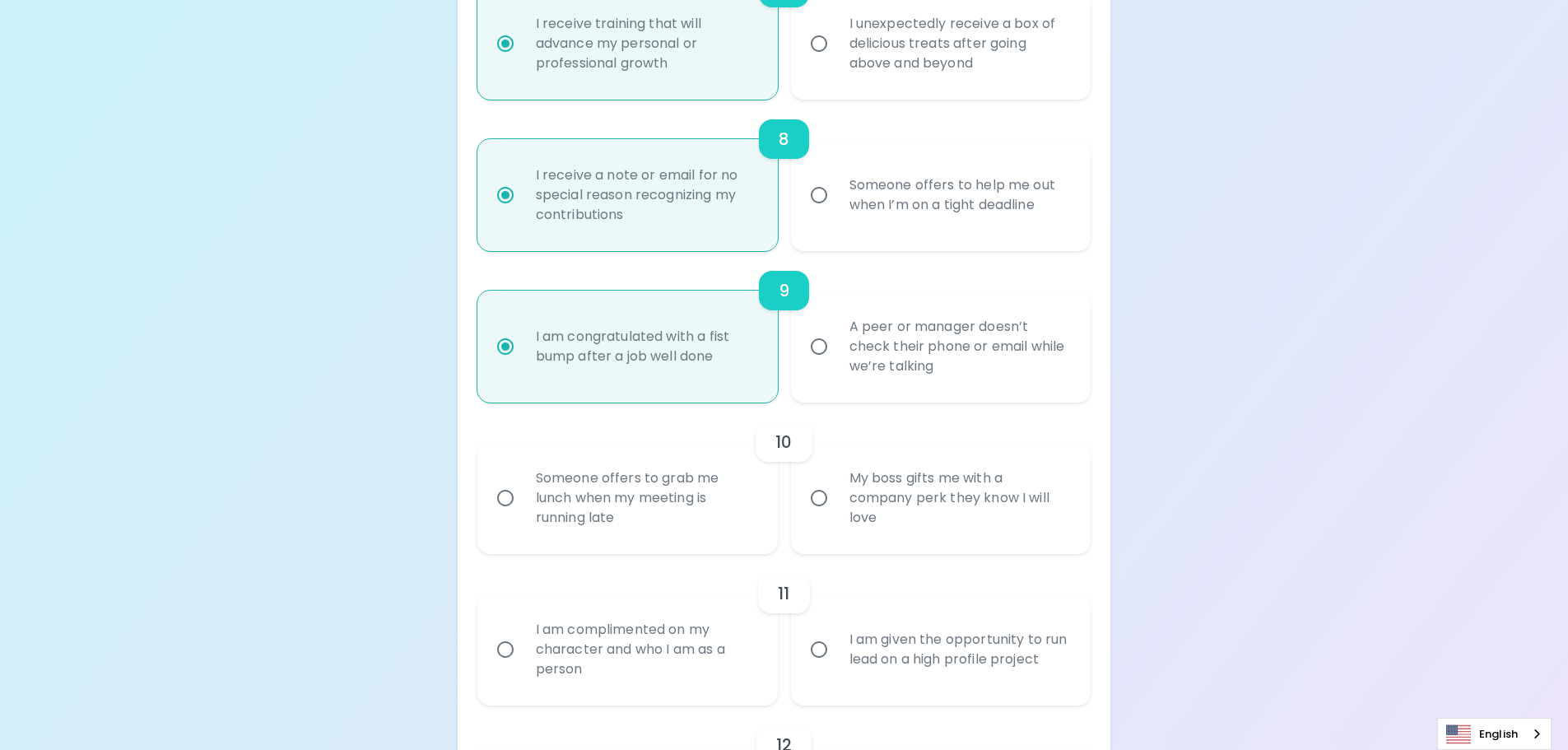
radio input "true"
click at [820, 523] on label "My boss gifts me with a company perk they know I will love" at bounding box center [932, 497] width 300 height 112
click at [820, 515] on input "My boss gifts me with a company perk they know I will love" at bounding box center [819, 498] width 35 height 35
radio input "false"
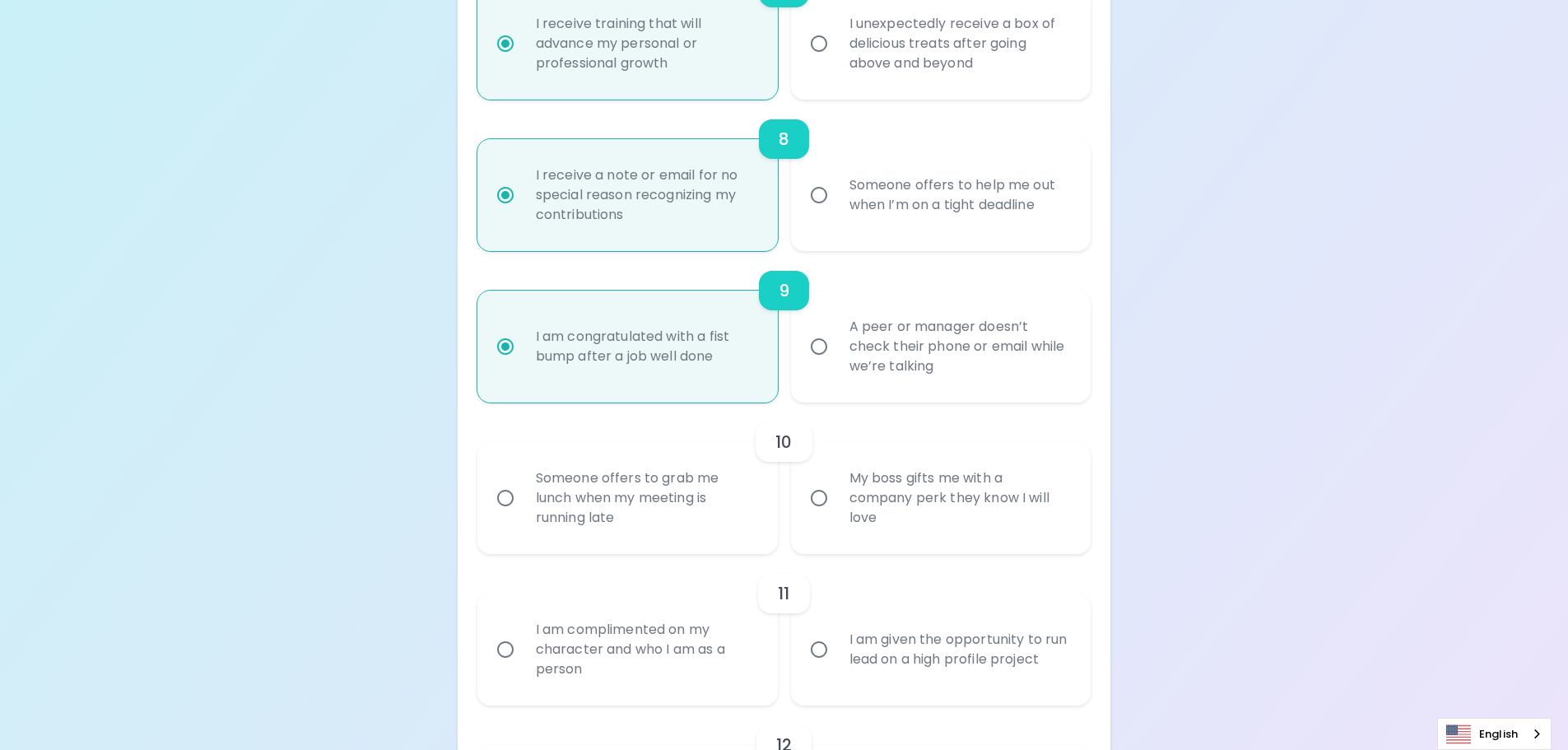
radio input "false"
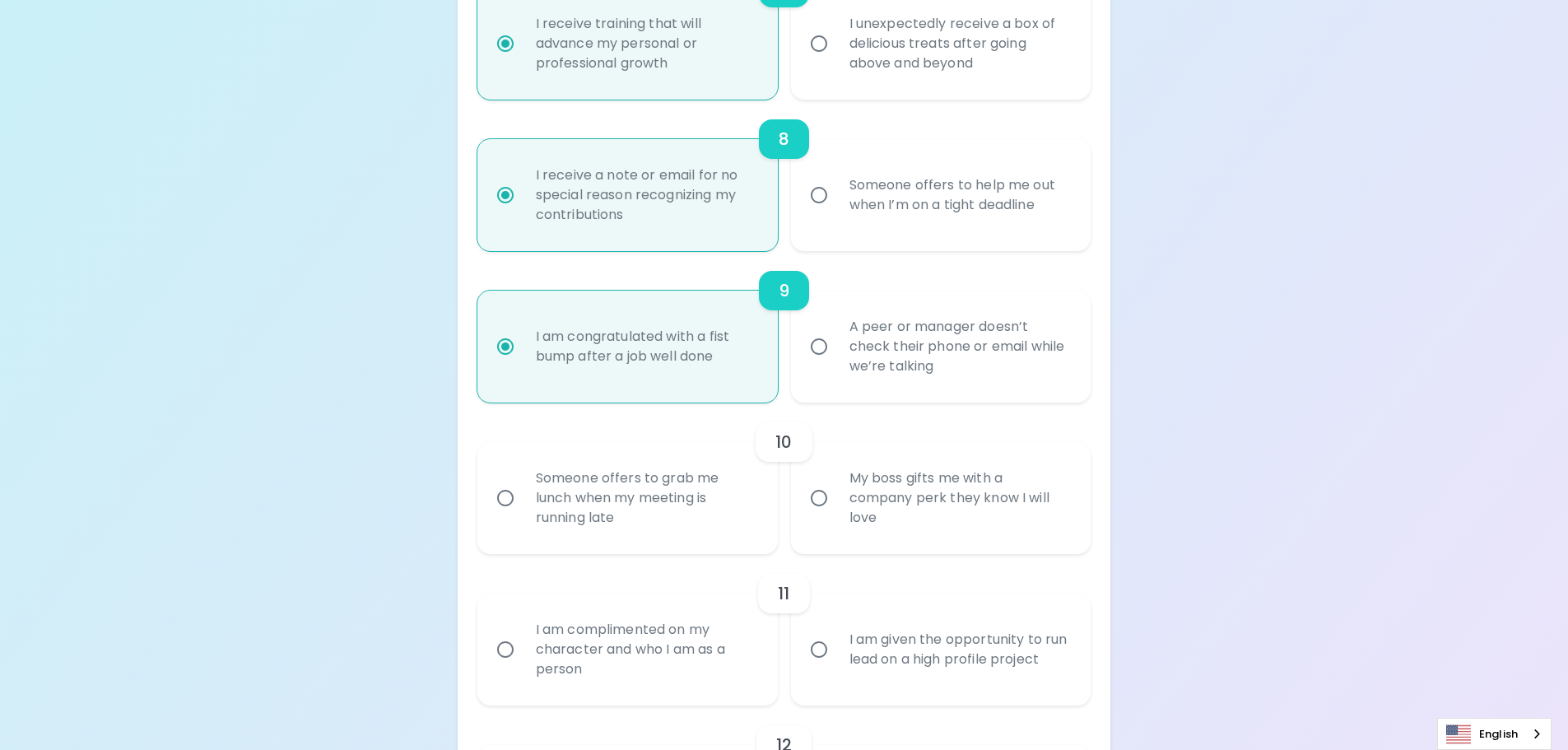
radio input "false"
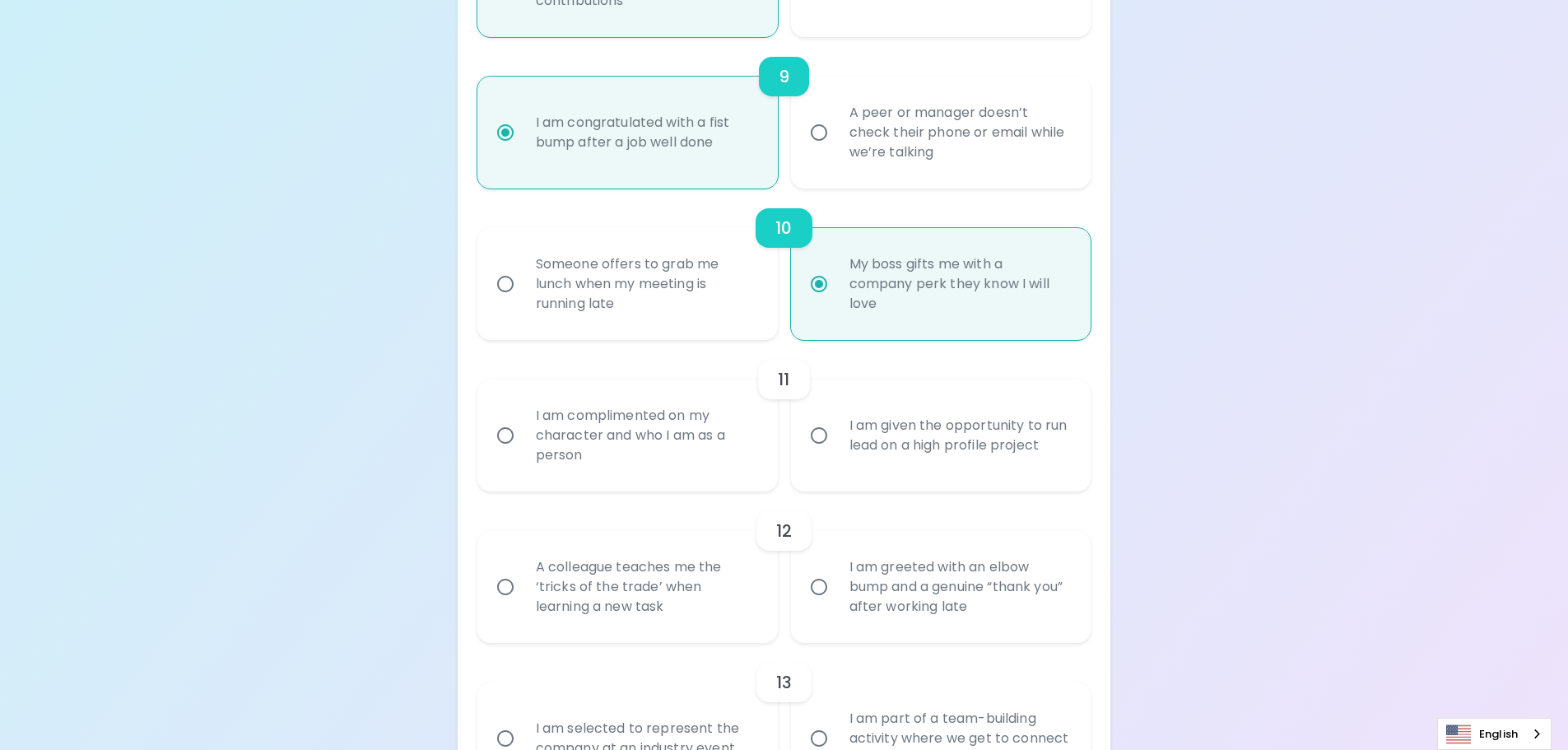
scroll to position [1651, 0]
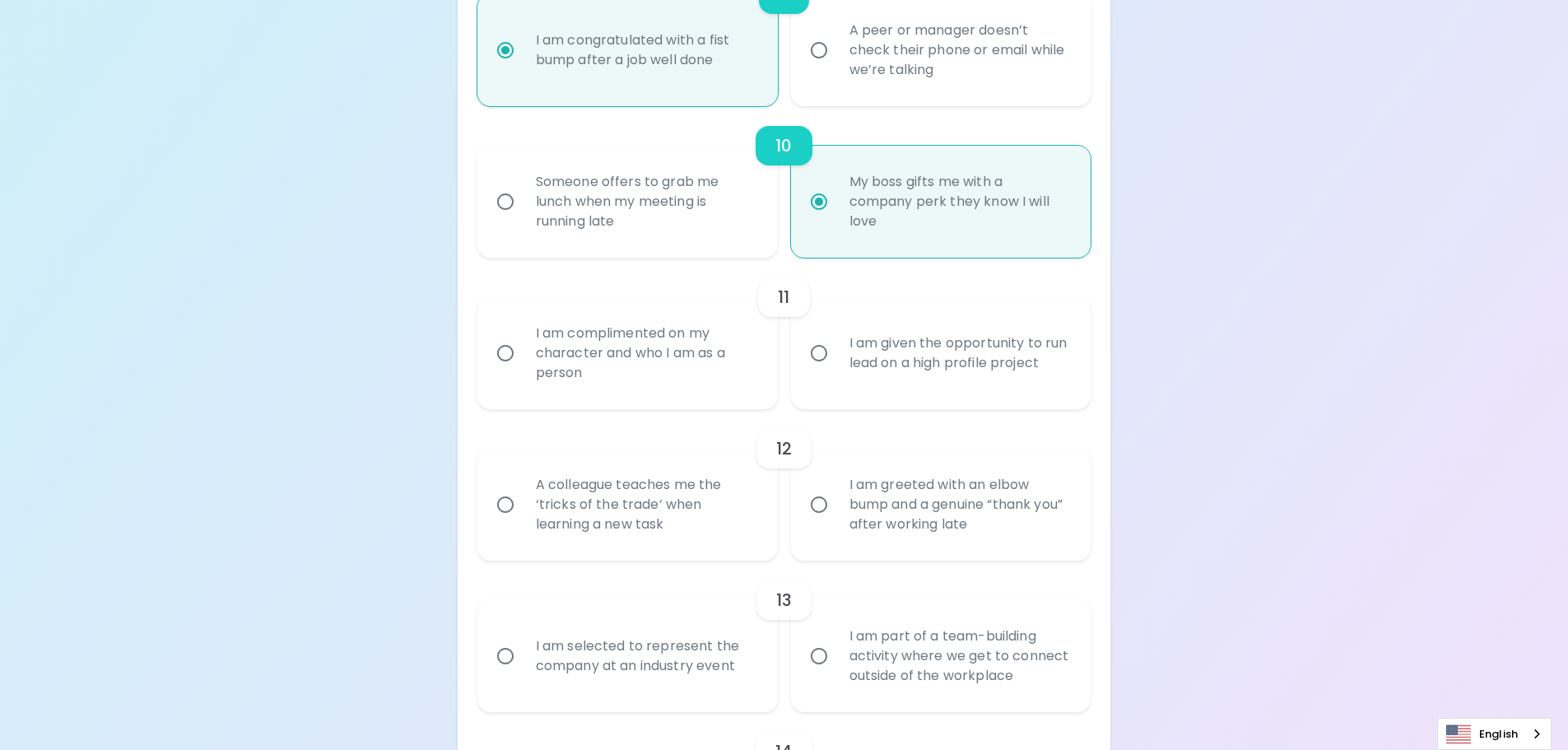
radio input "true"
click at [670, 390] on div "I am complimented on my character and who I am as a person" at bounding box center [646, 352] width 246 height 98
click at [523, 370] on input "I am complimented on my character and who I am as a person" at bounding box center [505, 353] width 35 height 35
radio input "false"
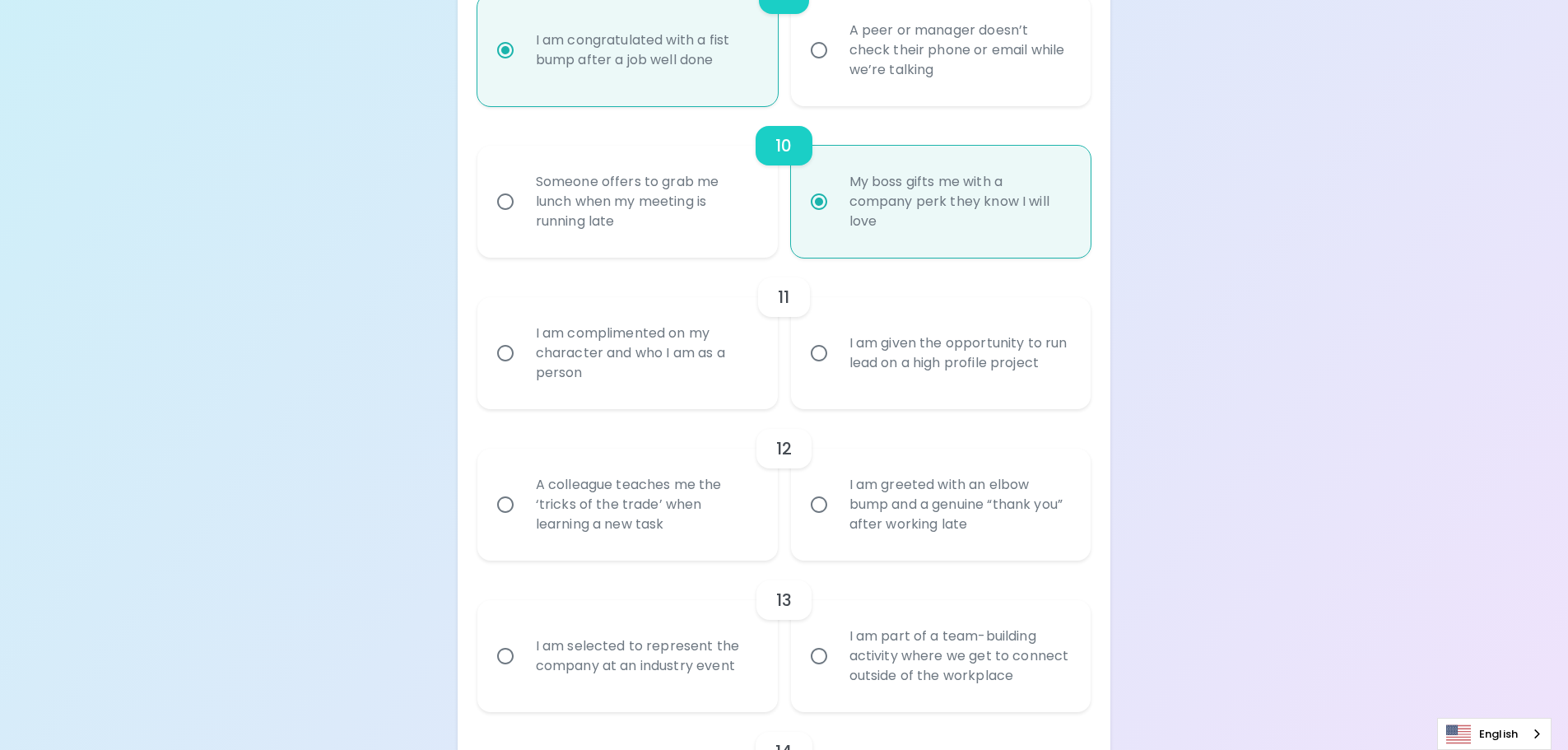
radio input "false"
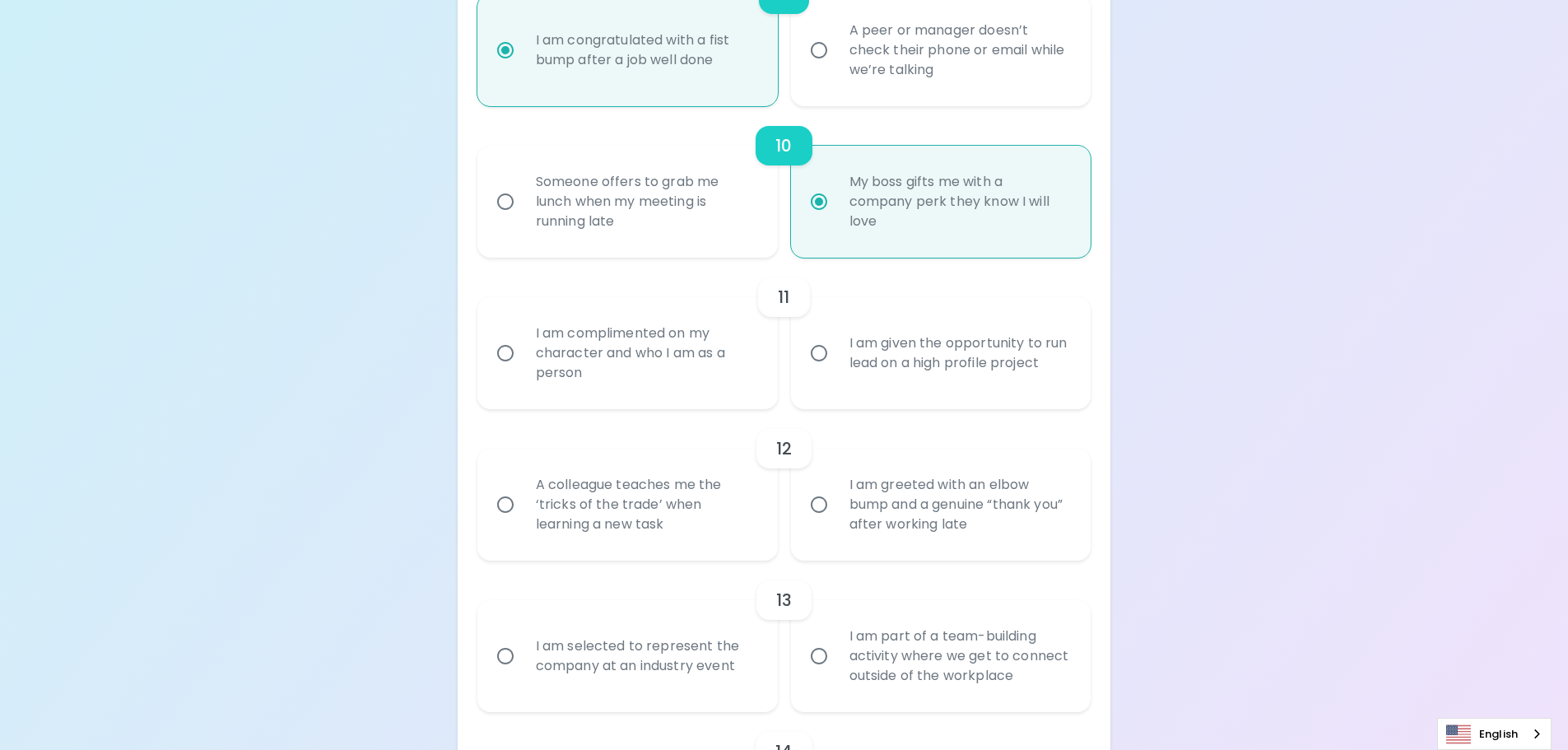
radio input "false"
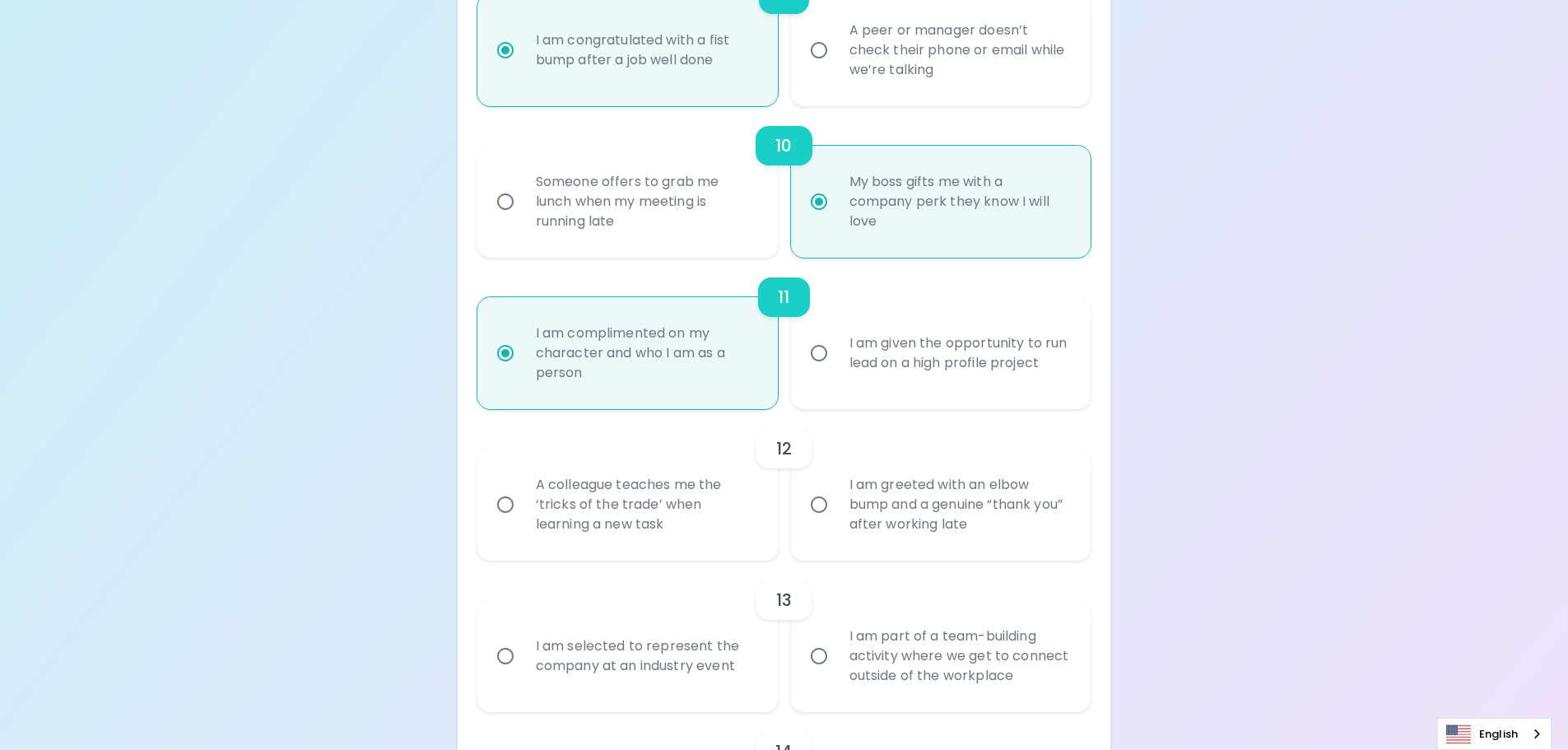
scroll to position [1783, 0]
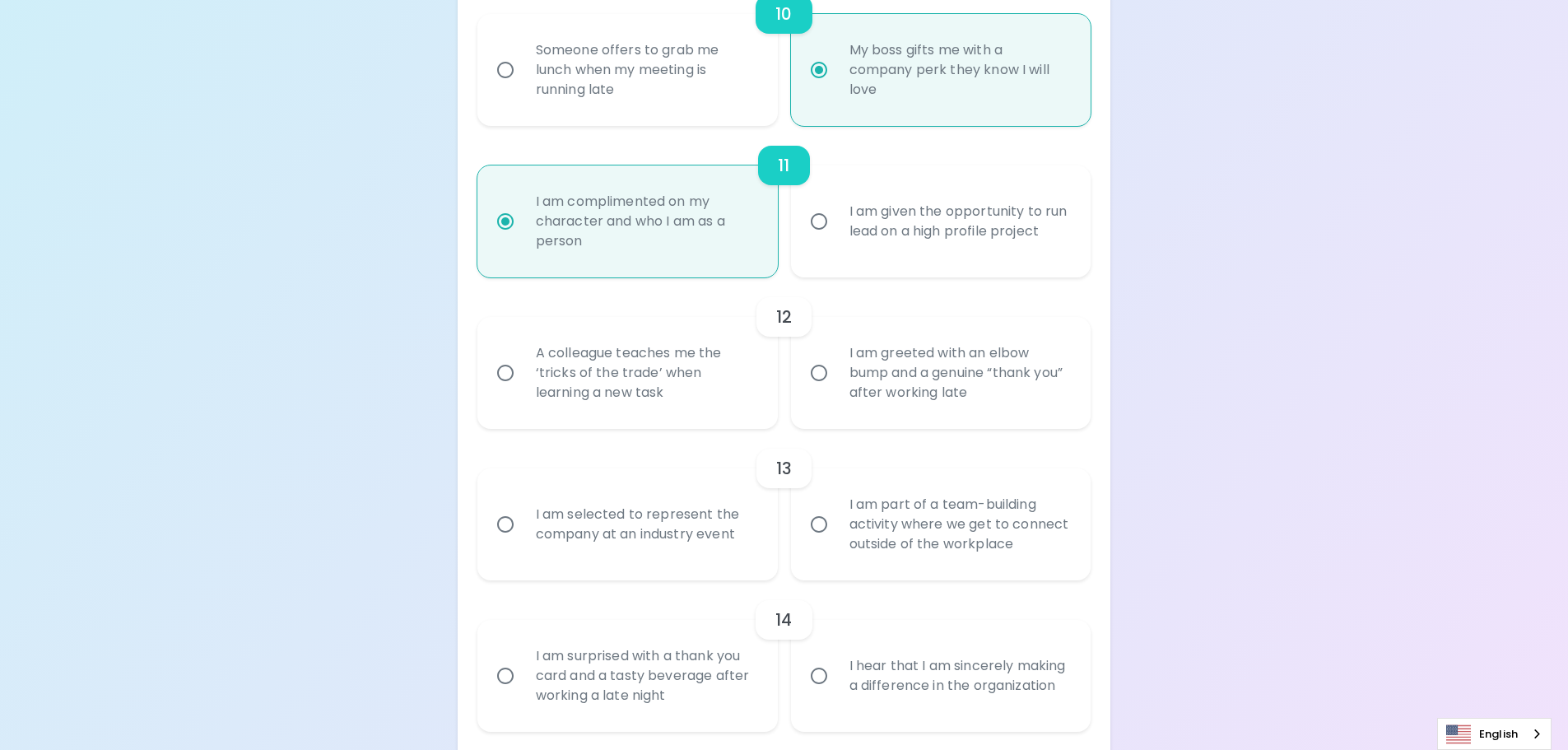
radio input "true"
click at [680, 399] on div "A colleague teaches me the ‘tricks of the trade’ when learning a new task" at bounding box center [646, 372] width 246 height 98
click at [523, 390] on input "A colleague teaches me the ‘tricks of the trade’ when learning a new task" at bounding box center [505, 373] width 35 height 35
radio input "false"
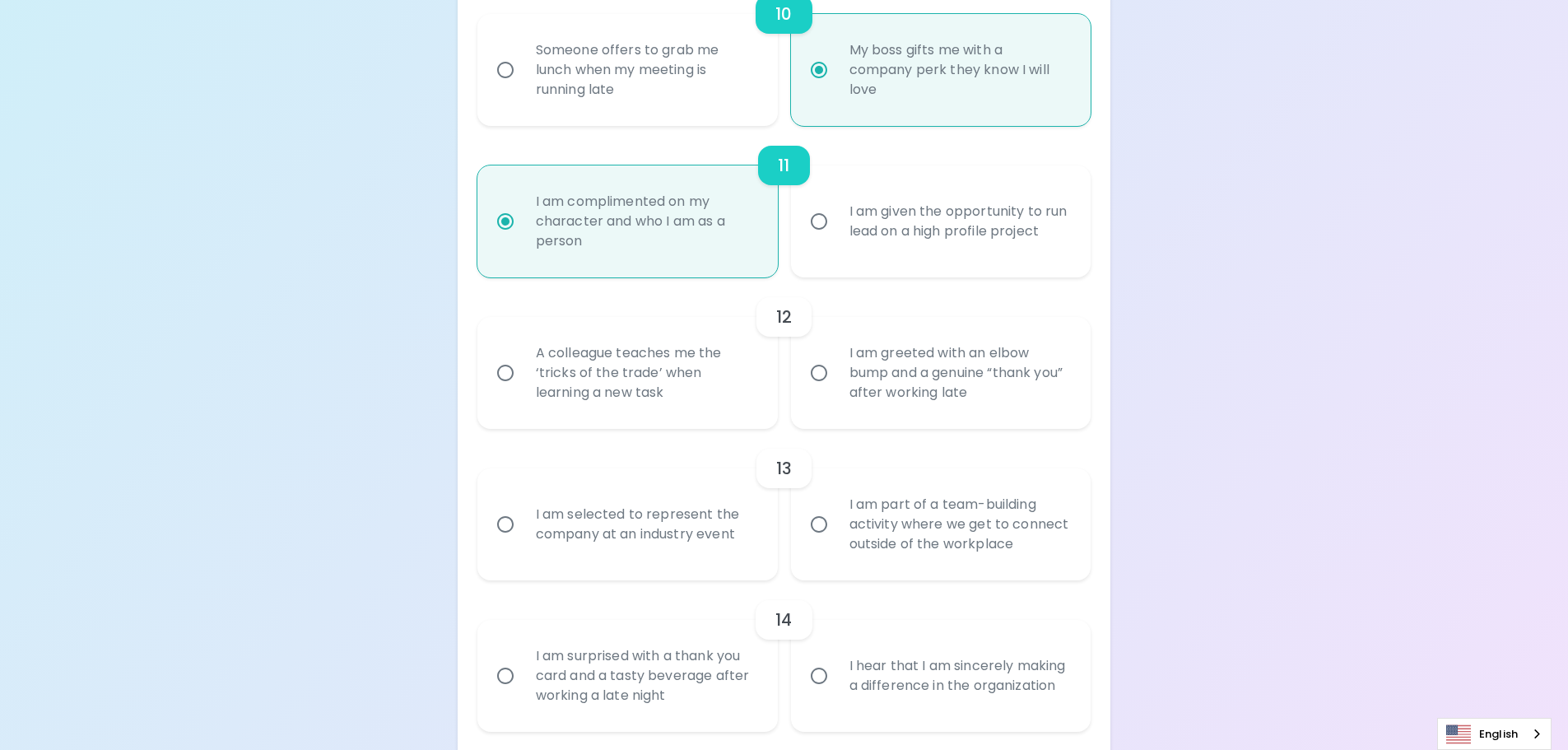
radio input "false"
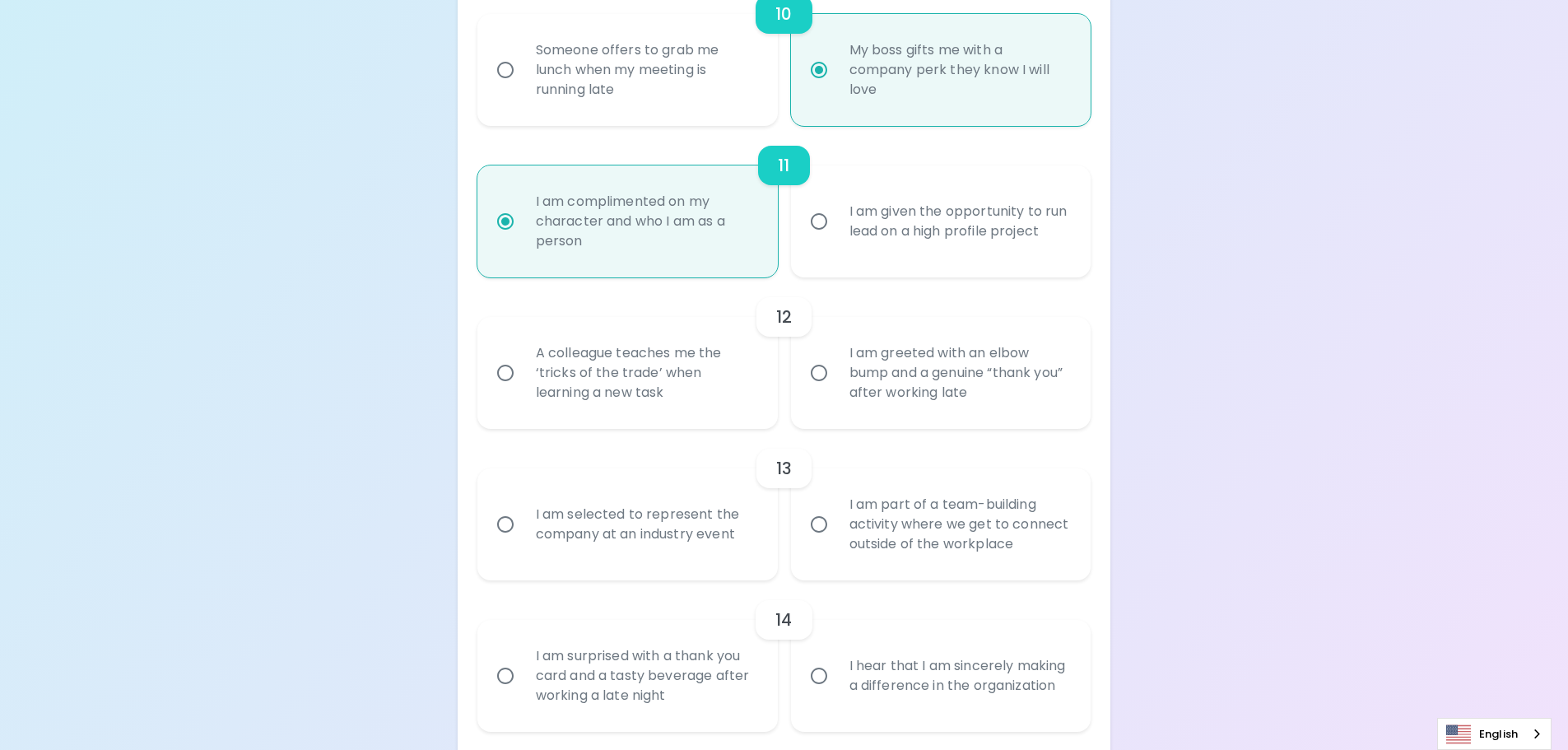
radio input "false"
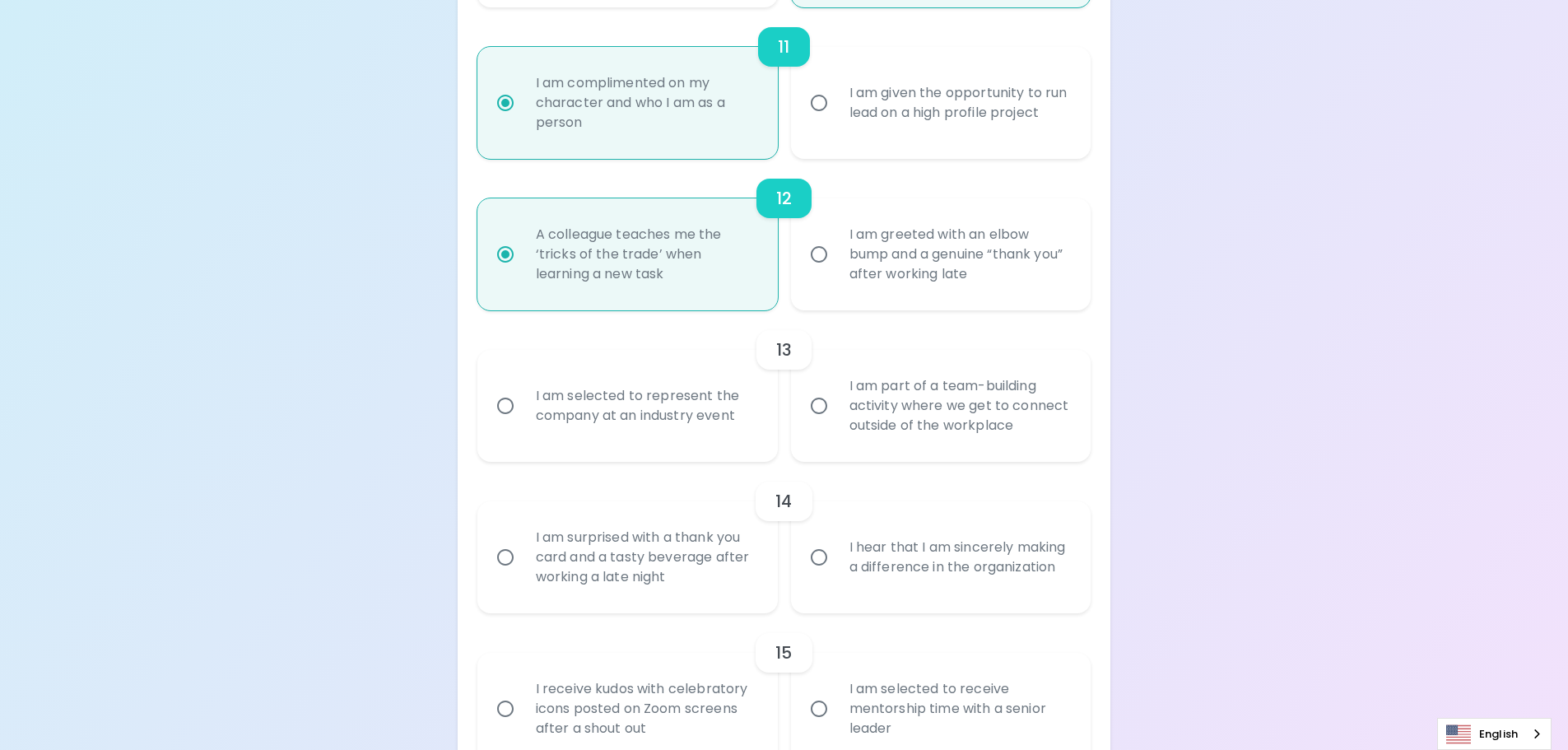
scroll to position [1914, 0]
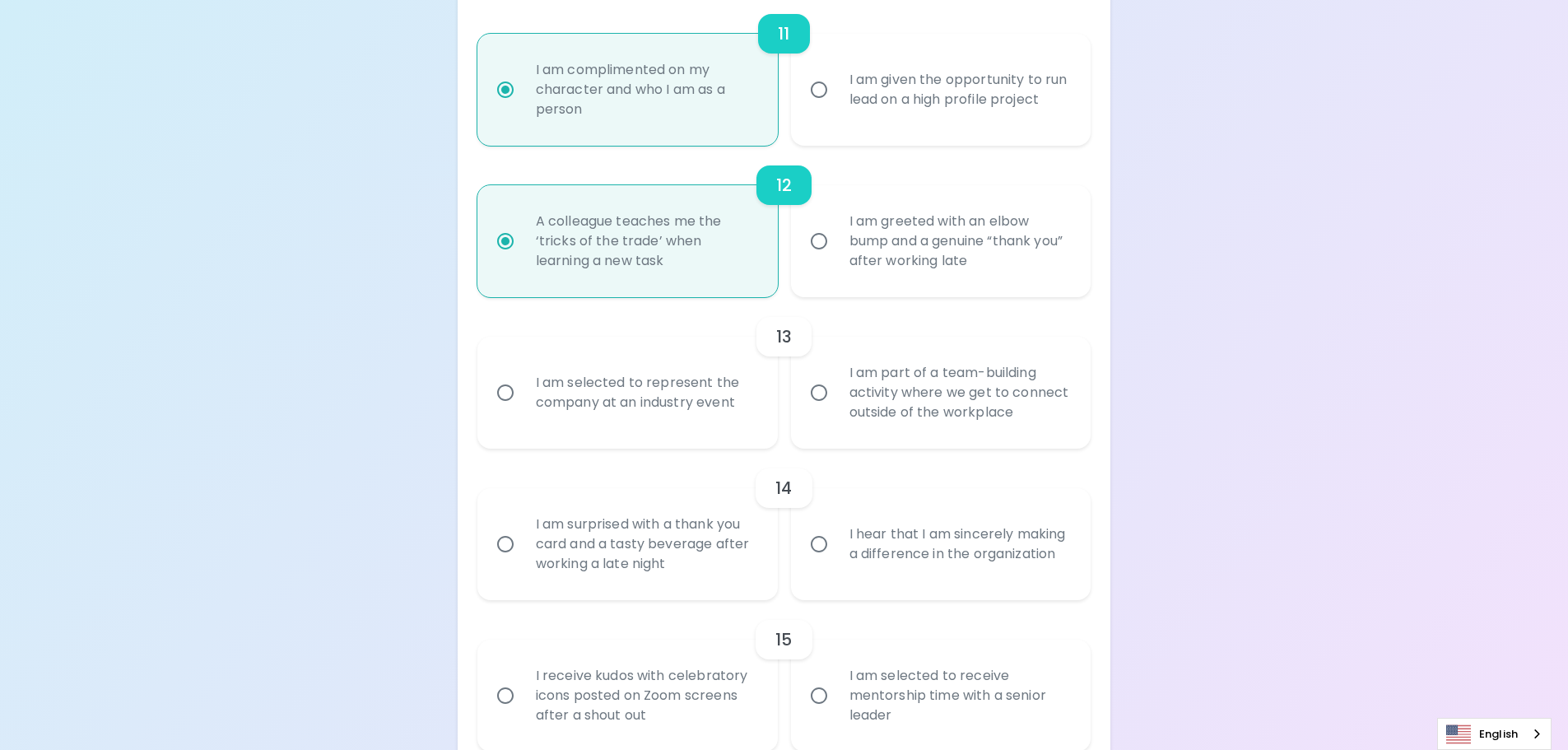
radio input "true"
click at [881, 423] on div "I am part of a team-building activity where we get to connect outside of the wo…" at bounding box center [959, 392] width 246 height 98
click at [836, 410] on input "I am part of a team-building activity where we get to connect outside of the wo…" at bounding box center [819, 393] width 35 height 35
radio input "false"
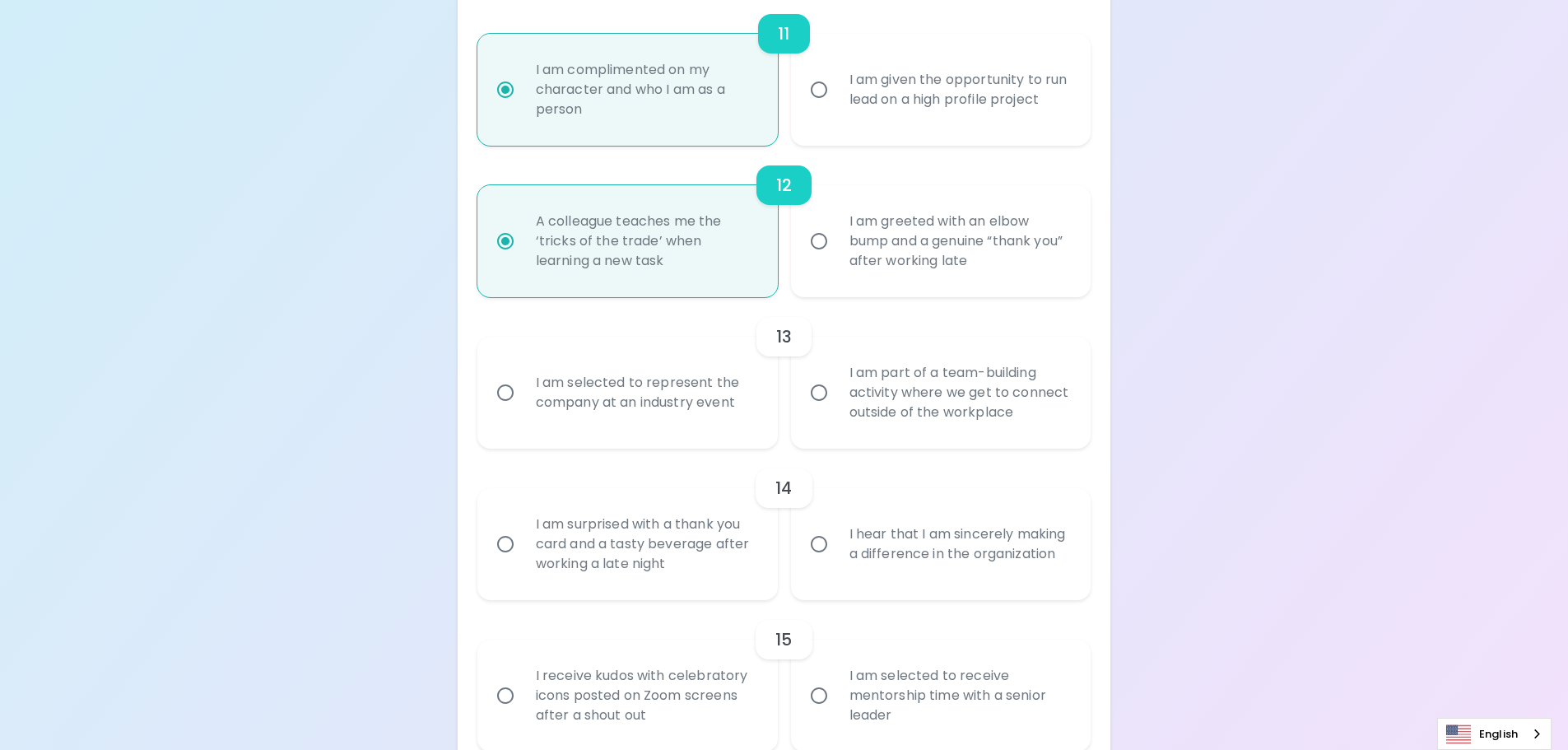
radio input "false"
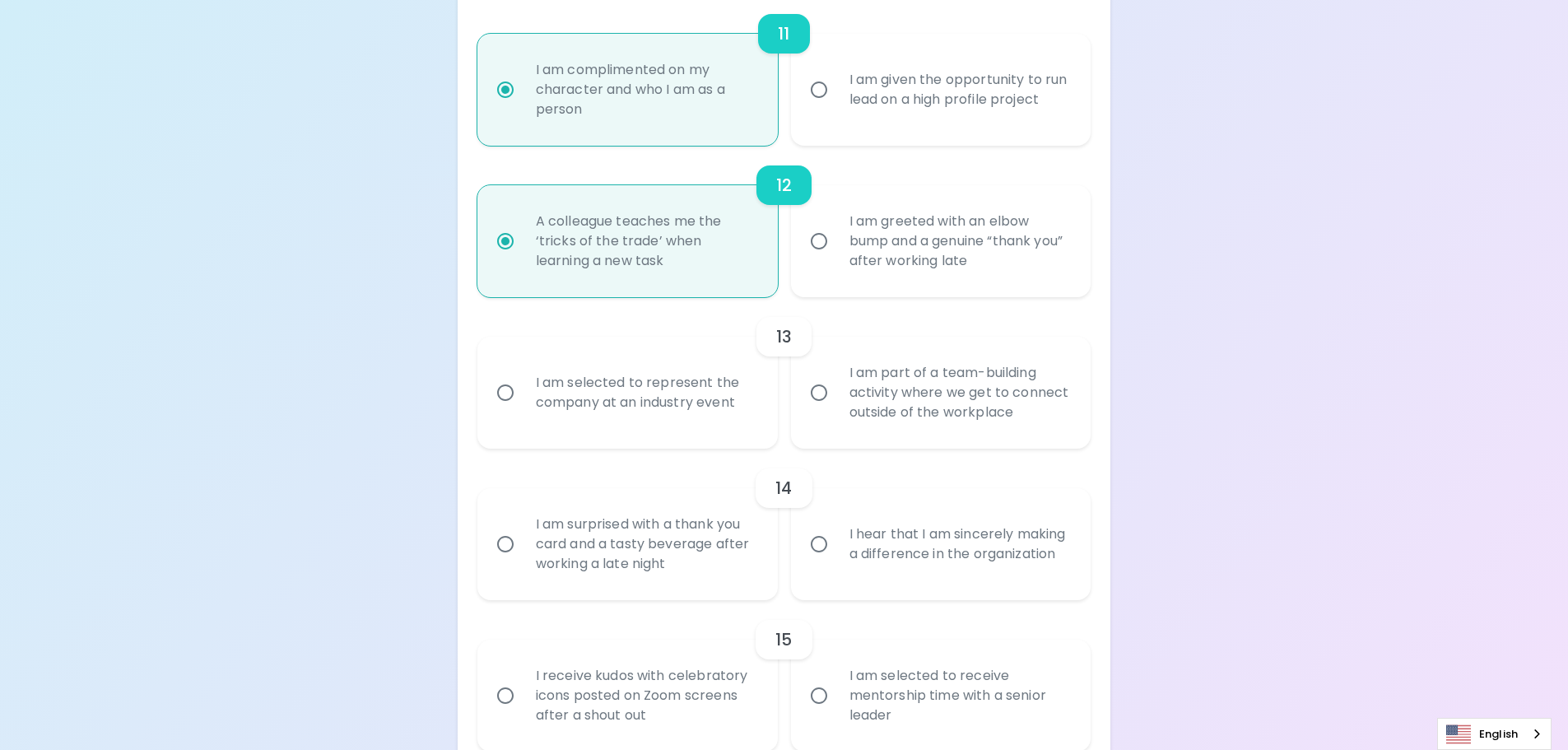
radio input "false"
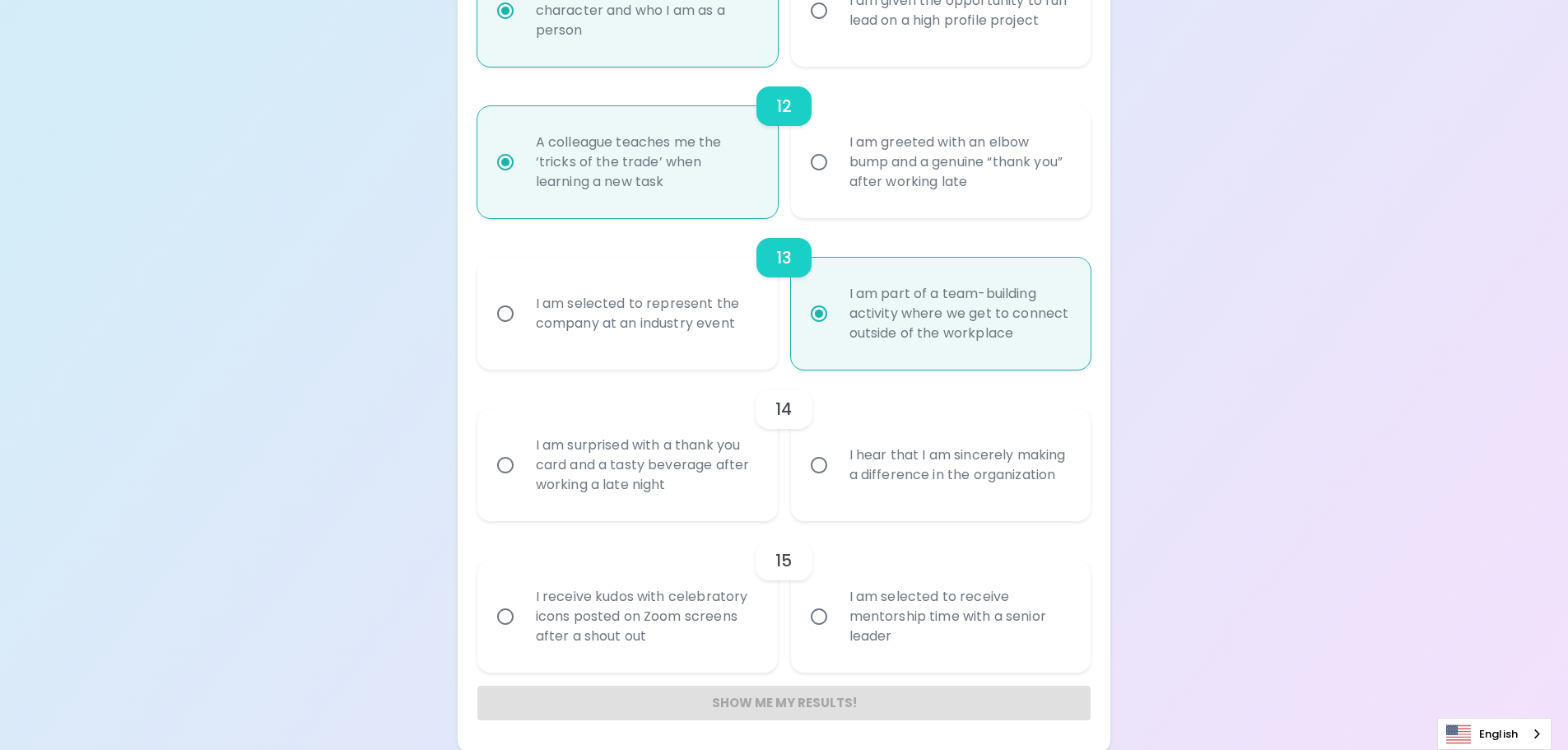
scroll to position [1997, 0]
radio input "true"
click at [868, 449] on div "I hear that I am sincerely making a difference in the organization" at bounding box center [959, 462] width 246 height 79
click at [836, 449] on input "I hear that I am sincerely making a difference in the organization" at bounding box center [819, 461] width 35 height 35
radio input "false"
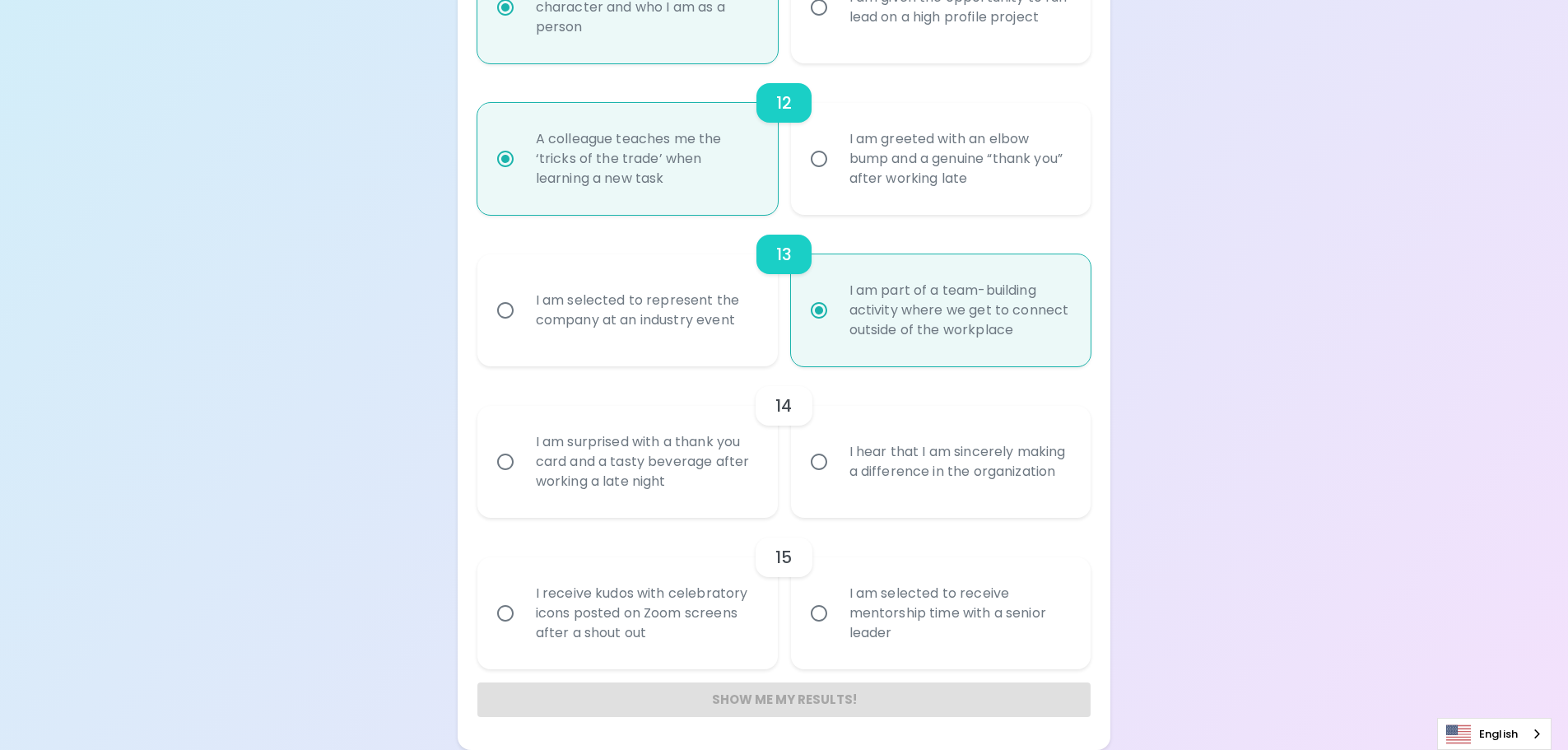
radio input "false"
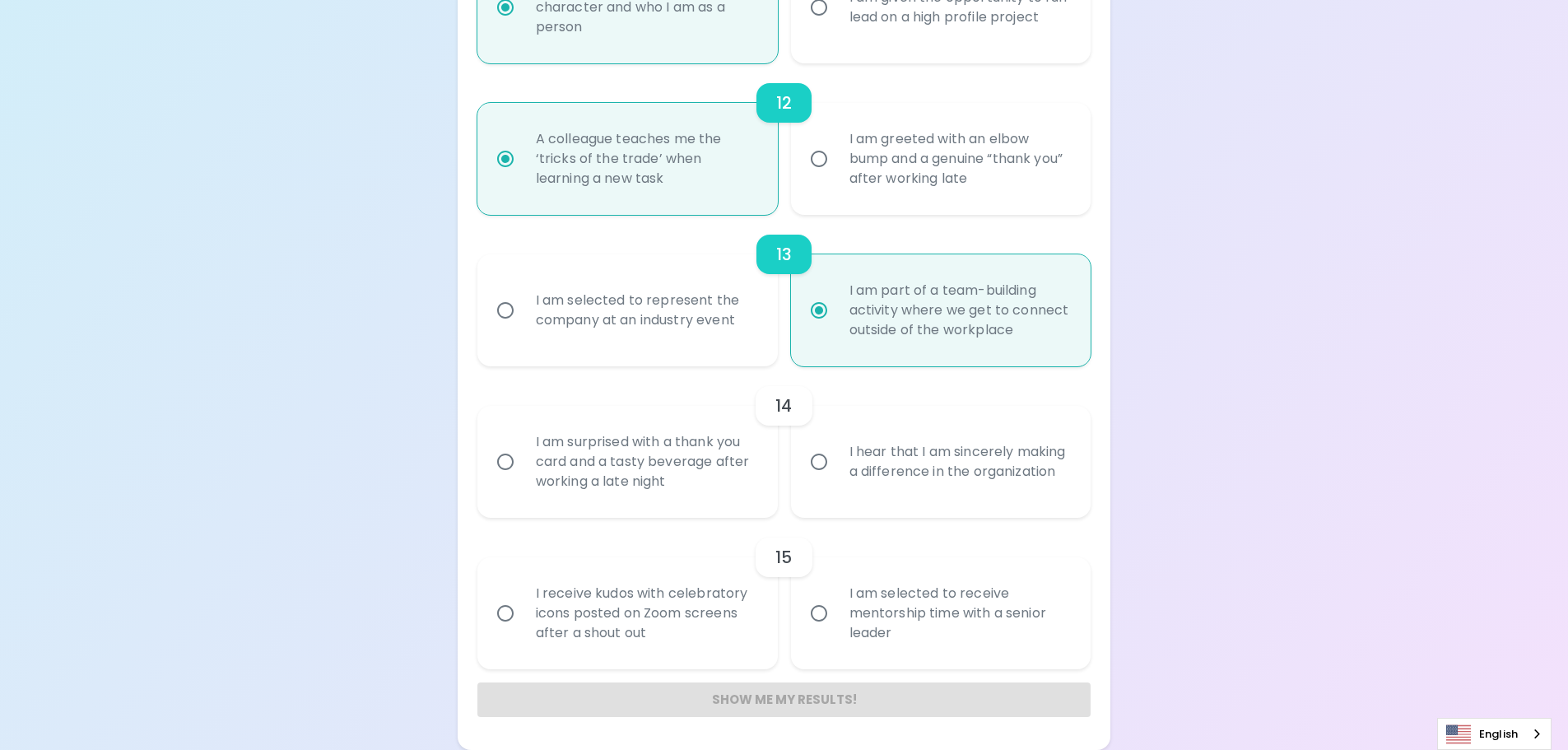
radio input "false"
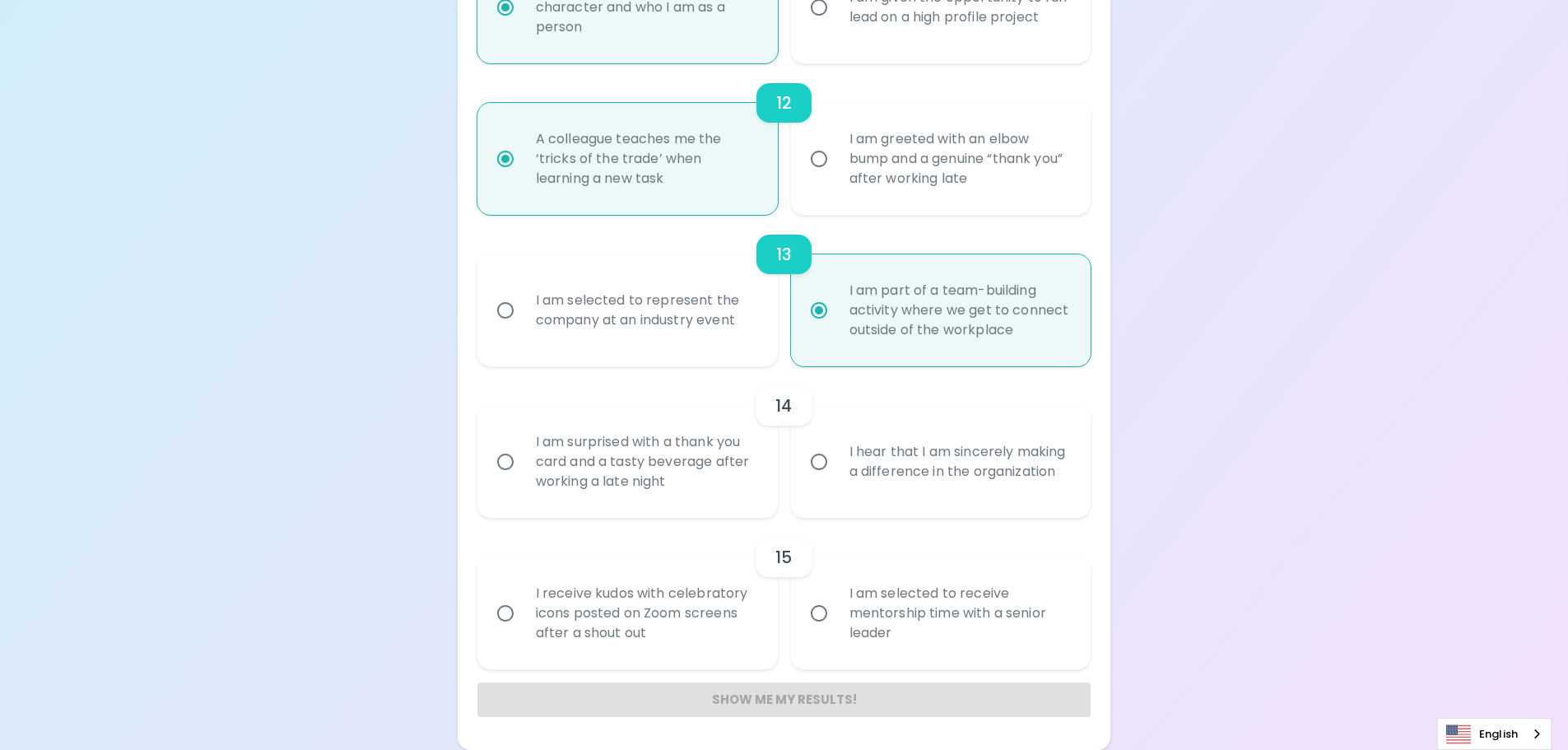
radio input "false"
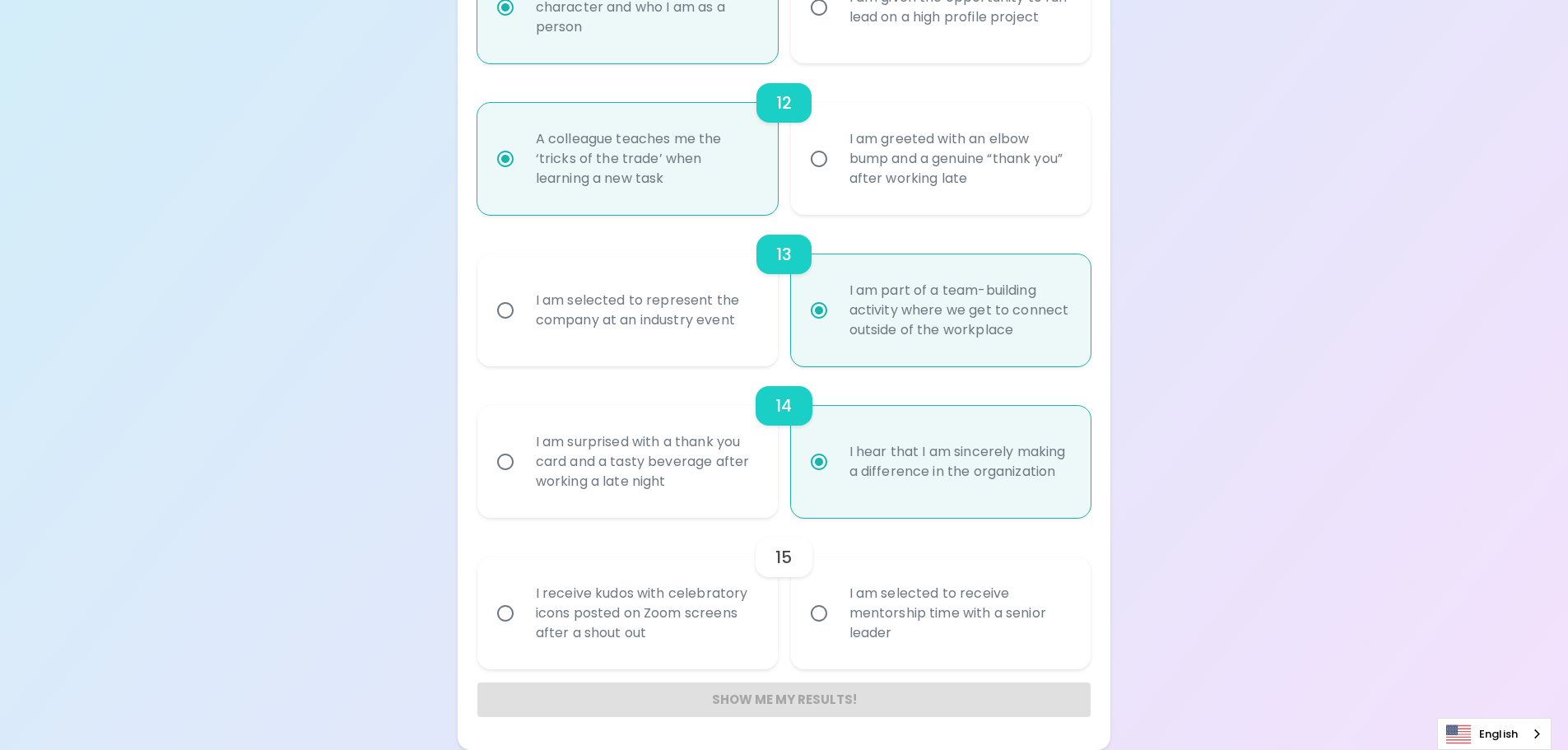
radio input "true"
click at [900, 590] on div "I am selected to receive mentorship time with a senior leader" at bounding box center [959, 613] width 246 height 98
click at [836, 596] on input "I am selected to receive mentorship time with a senior leader" at bounding box center [819, 614] width 35 height 35
radio input "false"
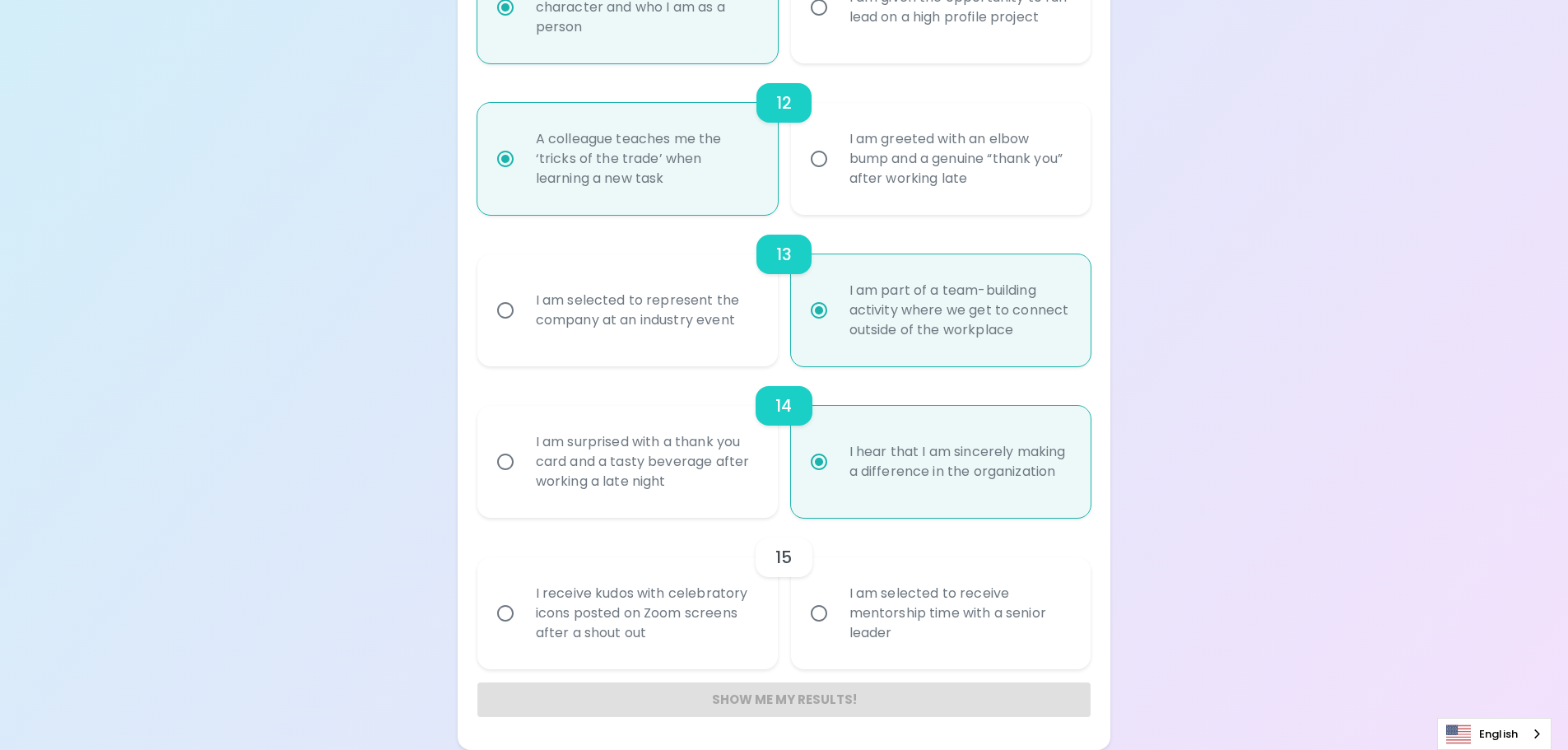
radio input "false"
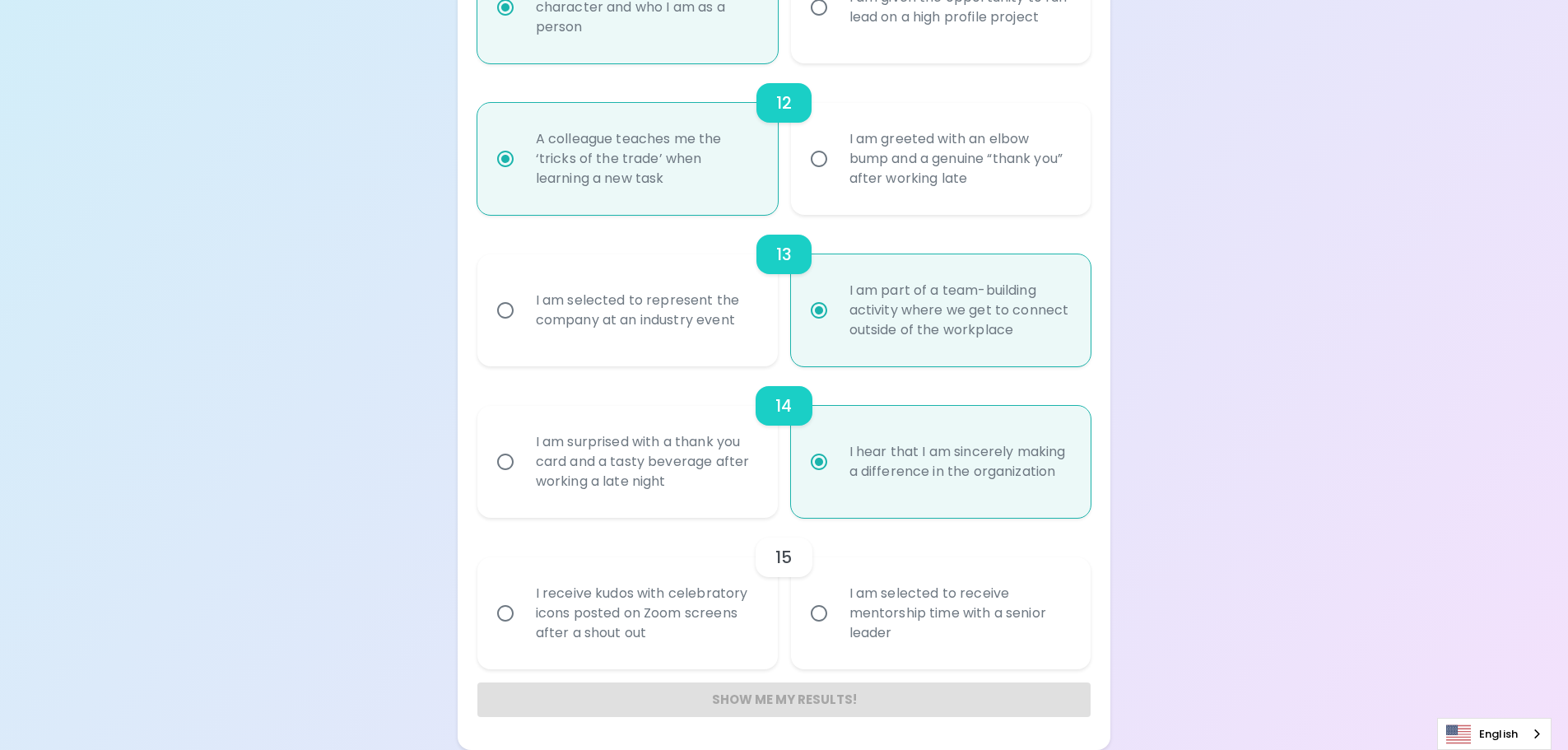
radio input "false"
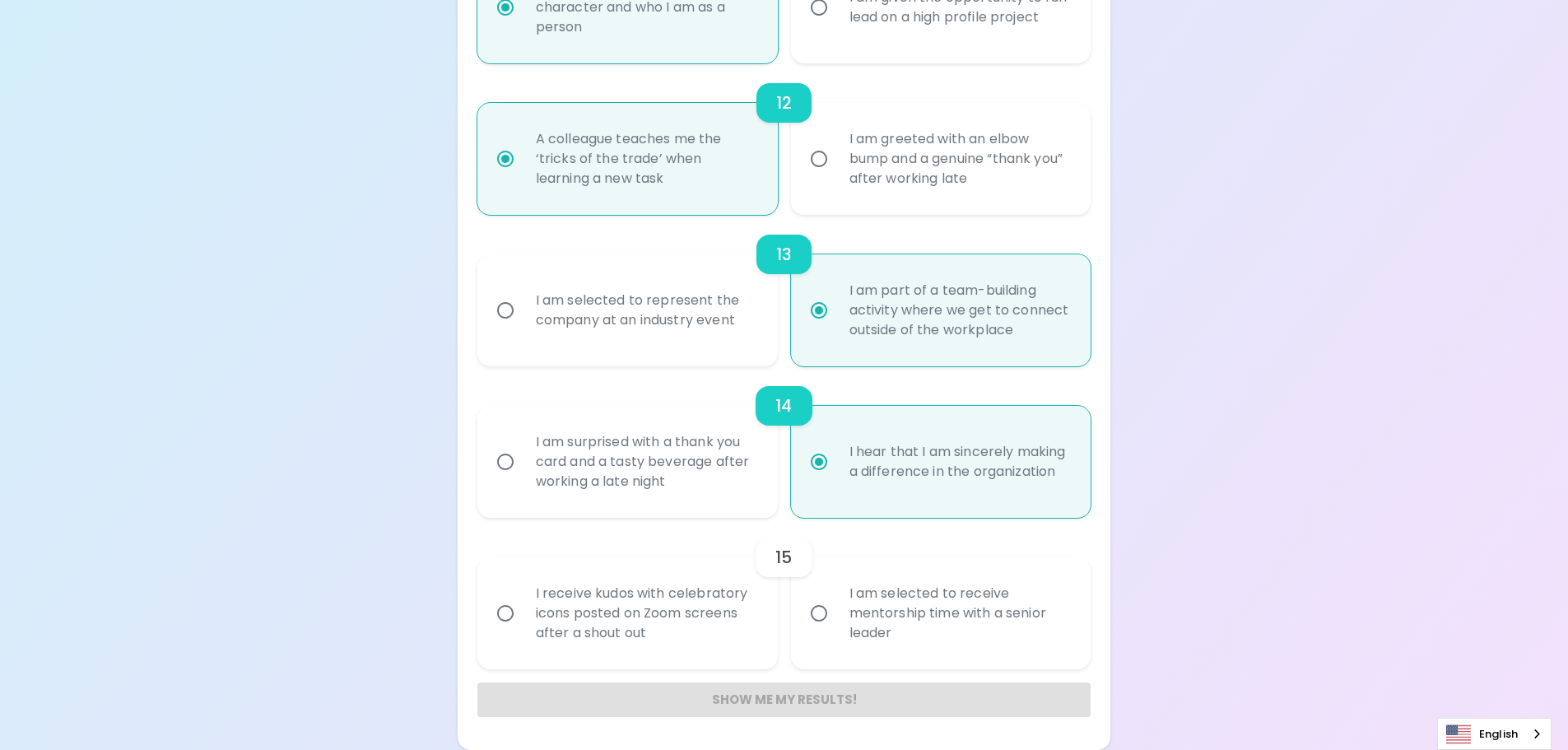
radio input "false"
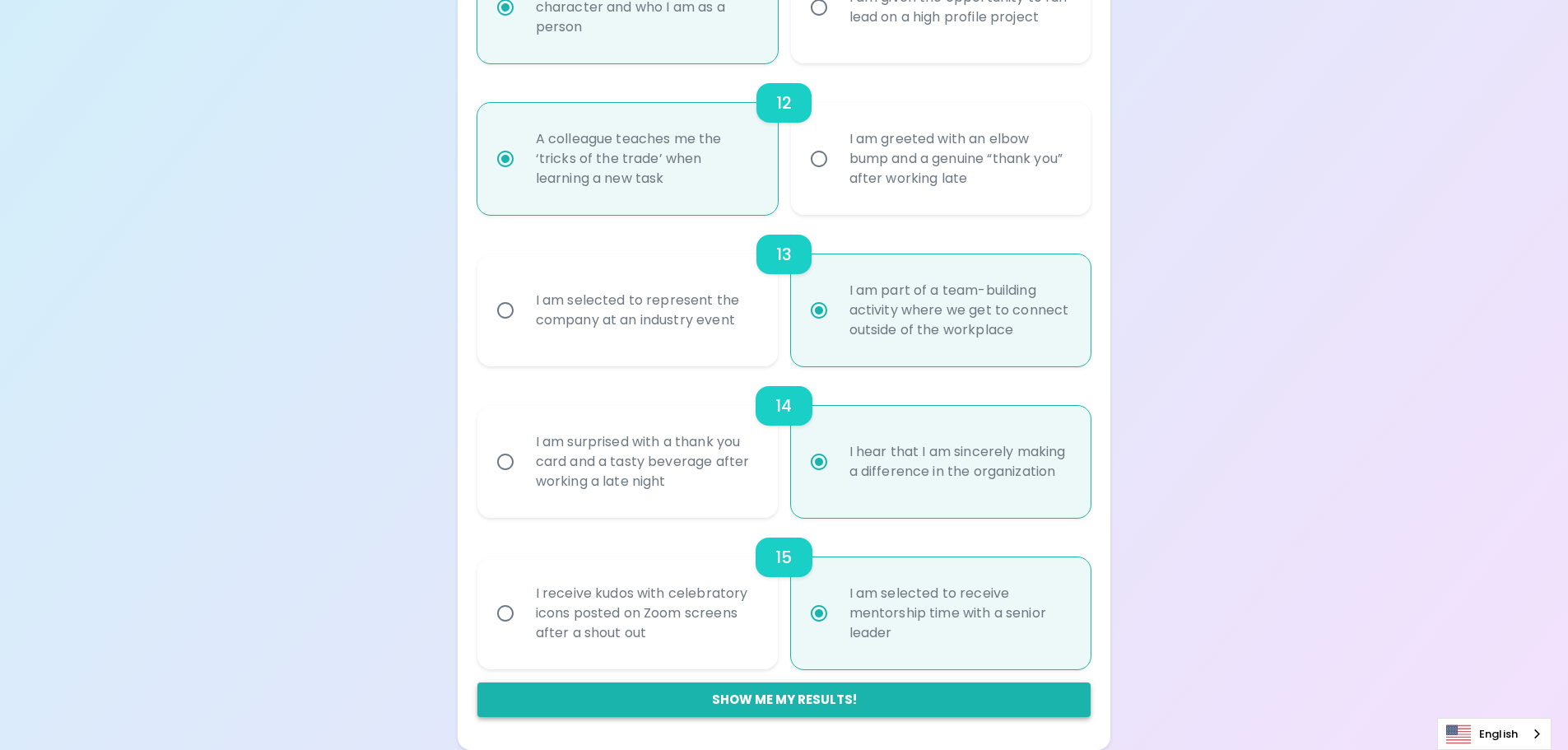
radio input "true"
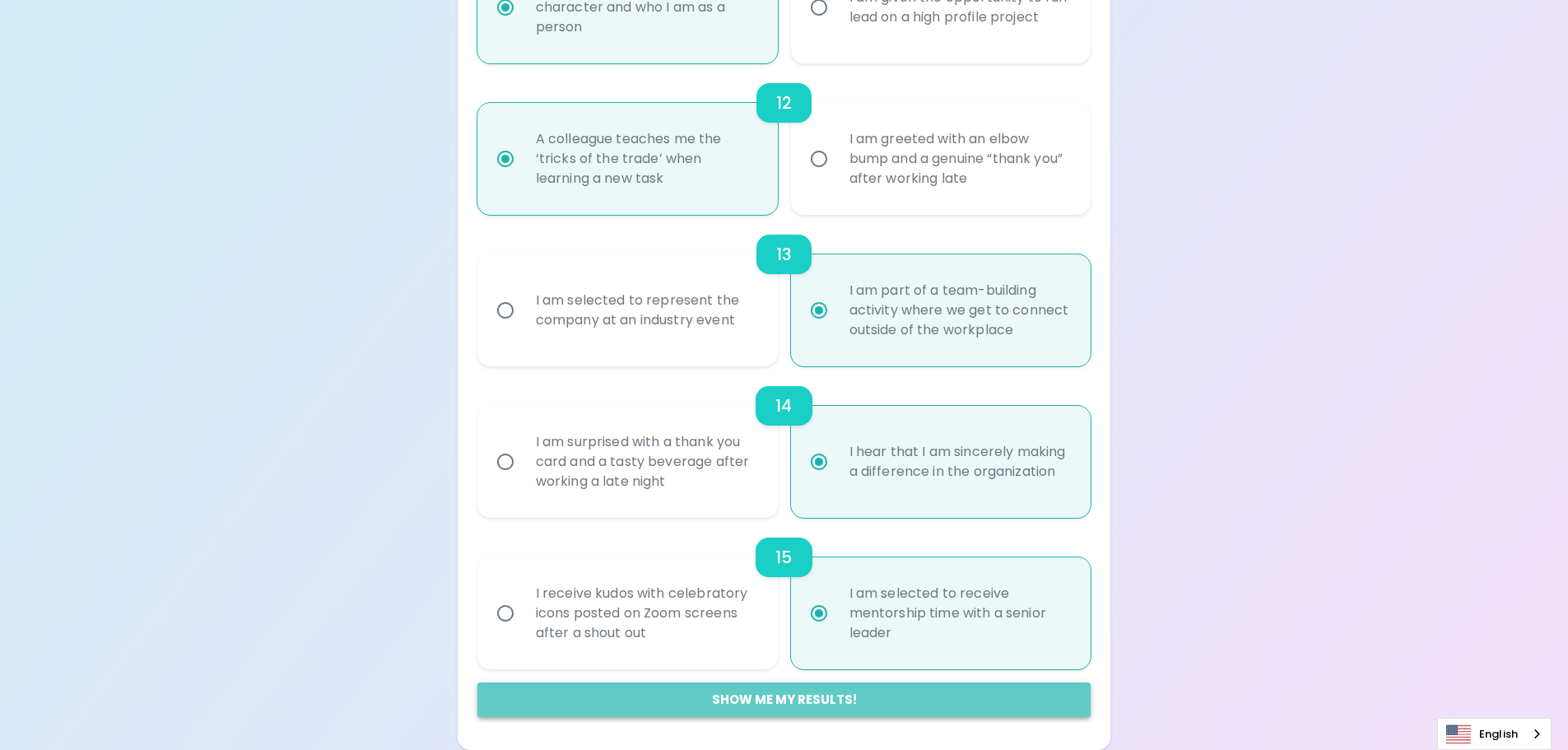
click at [858, 703] on button "Show me my results!" at bounding box center [784, 700] width 614 height 35
radio input "false"
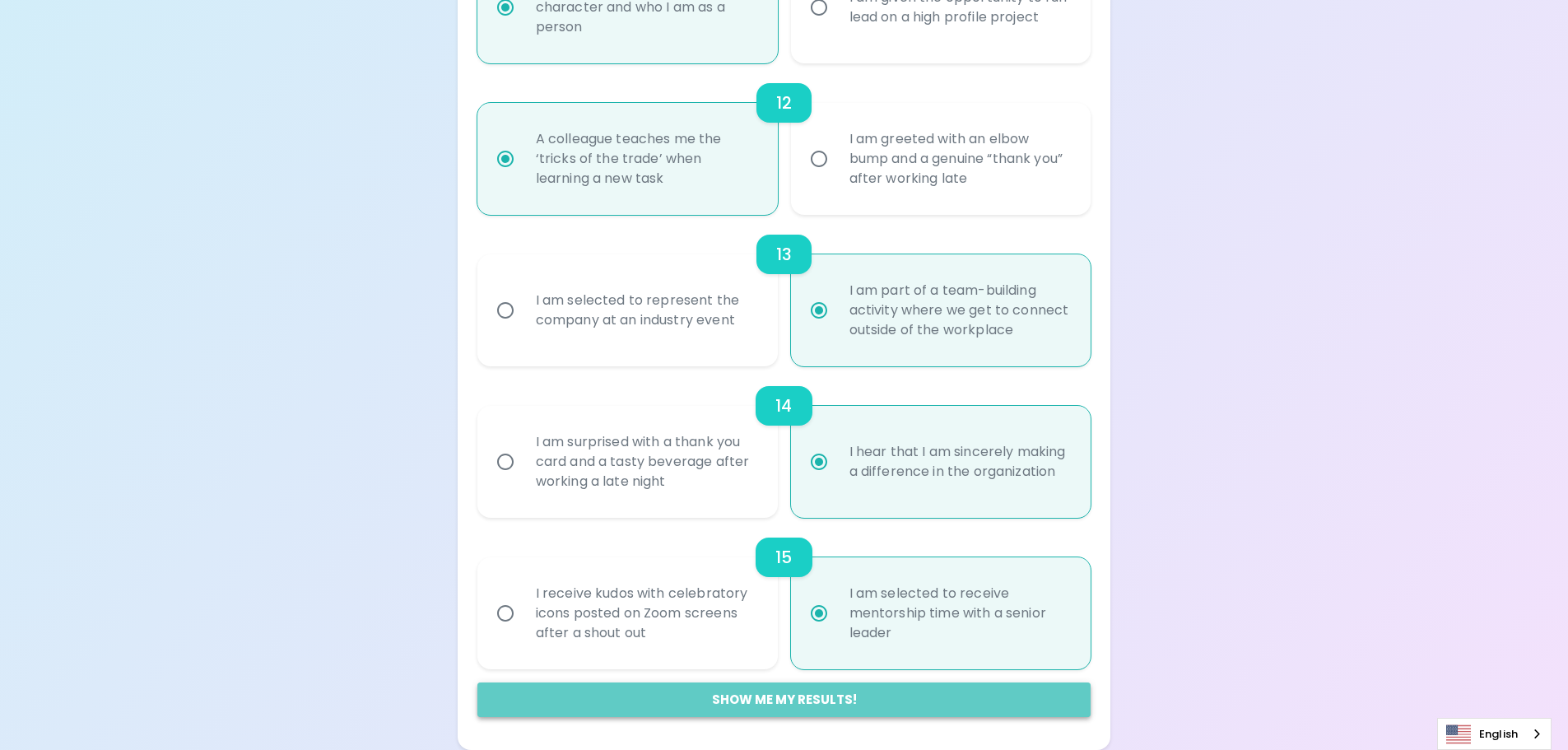
radio input "false"
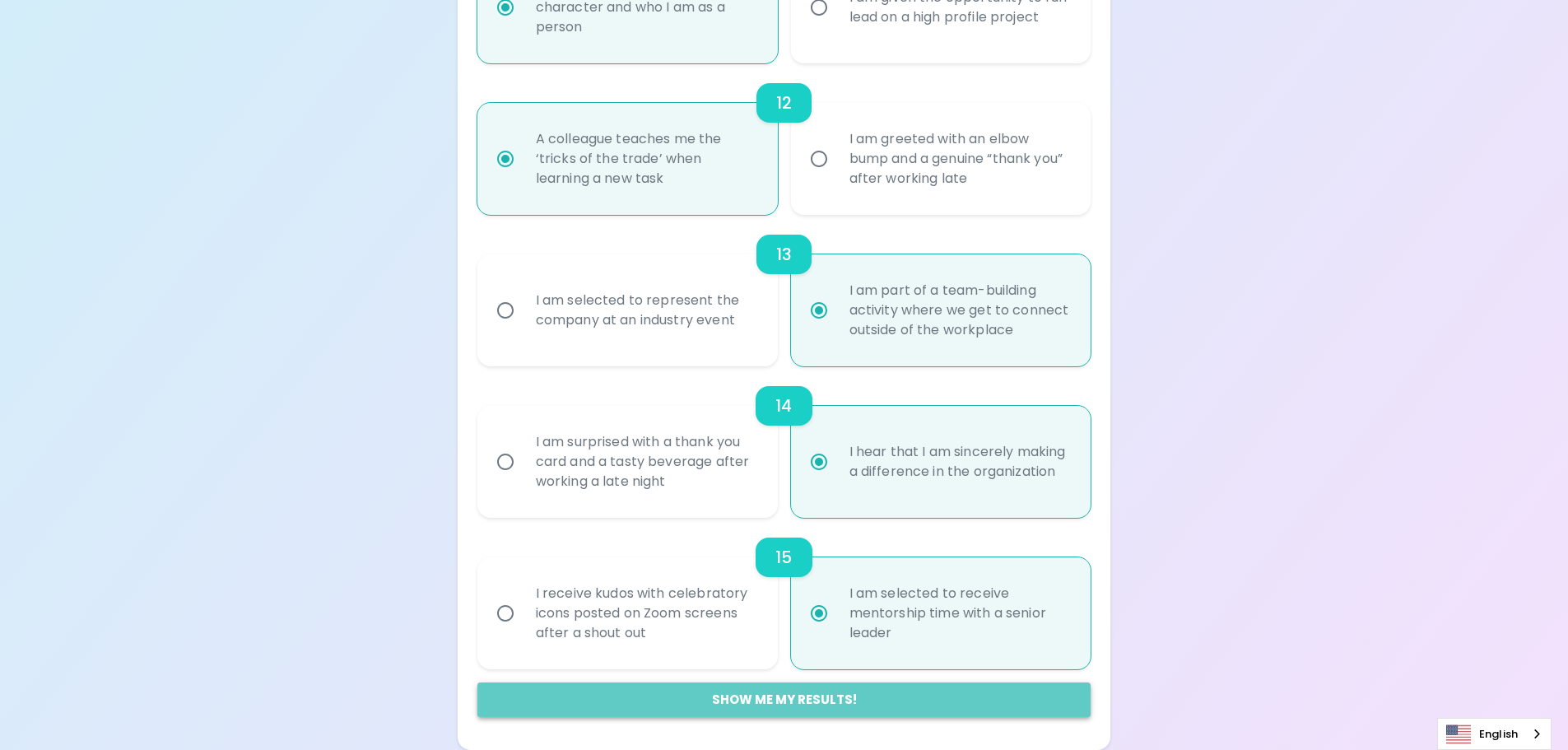
radio input "false"
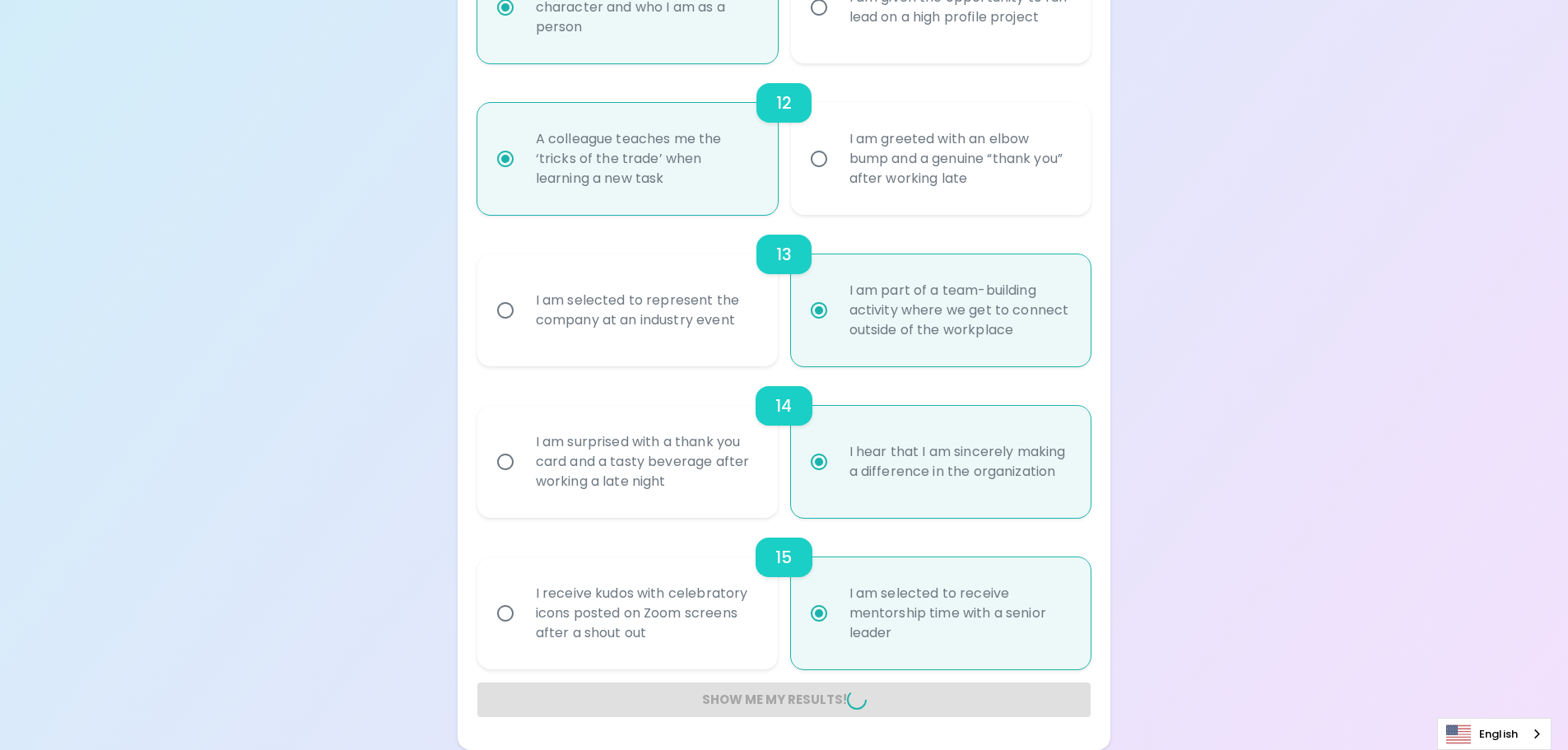
radio input "false"
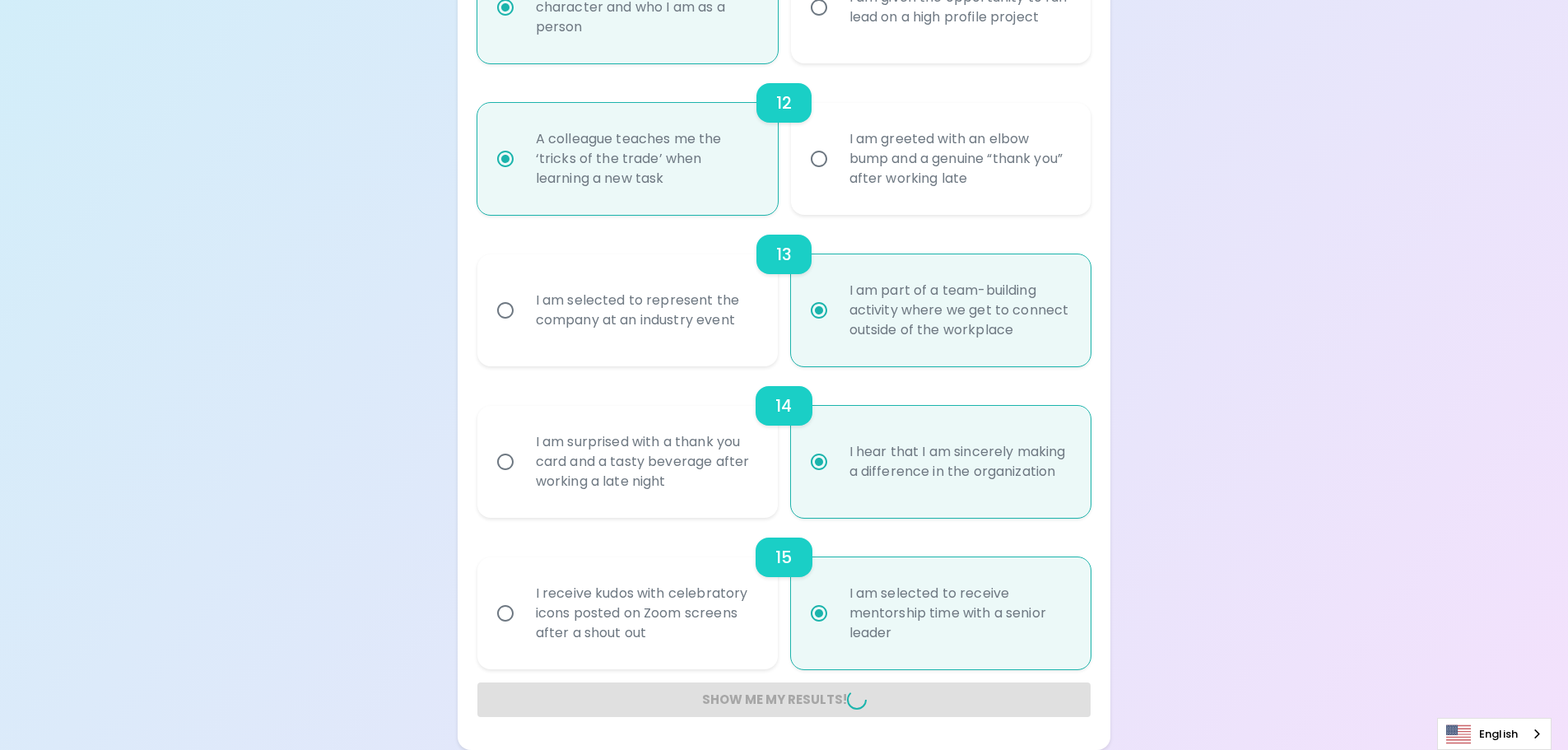
radio input "false"
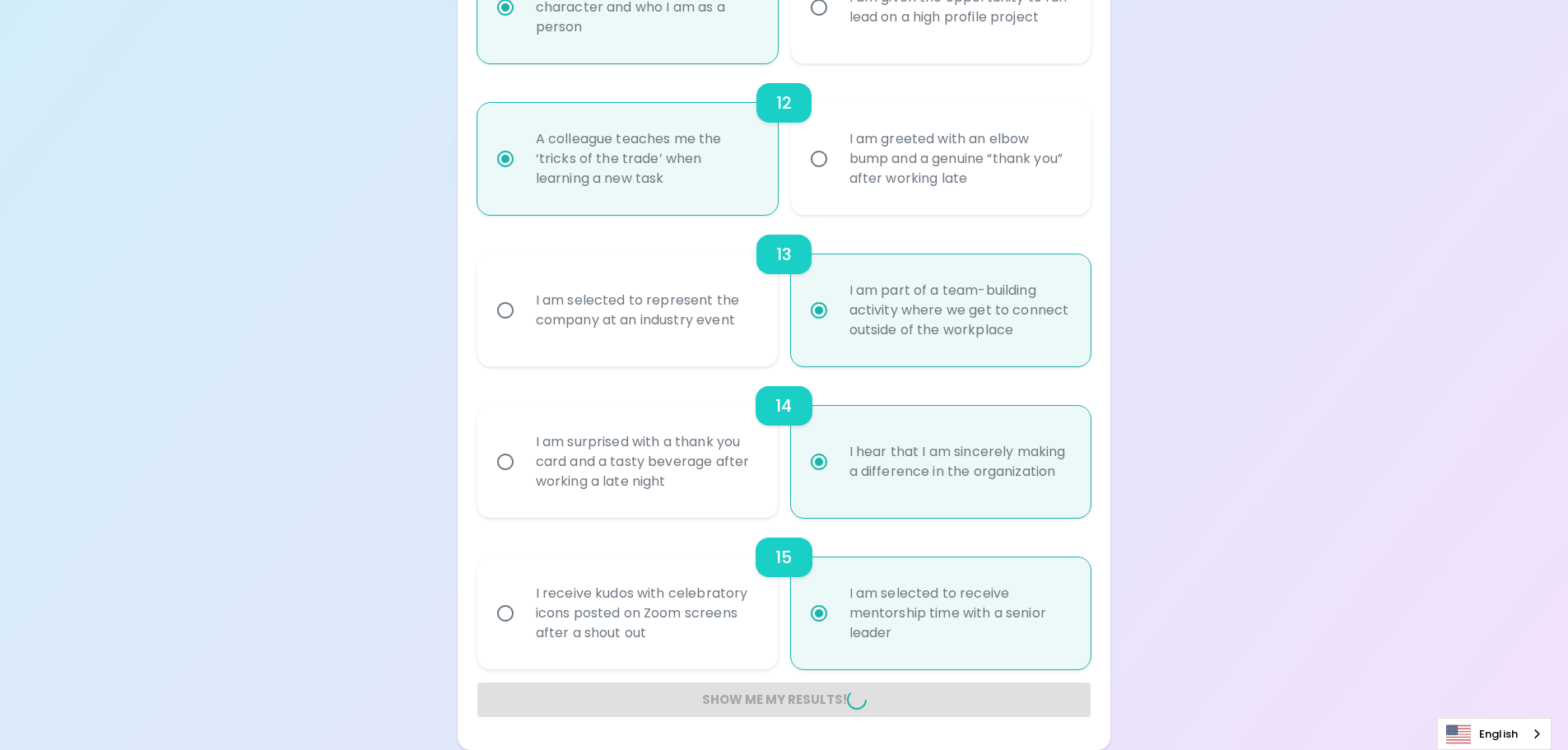
radio input "false"
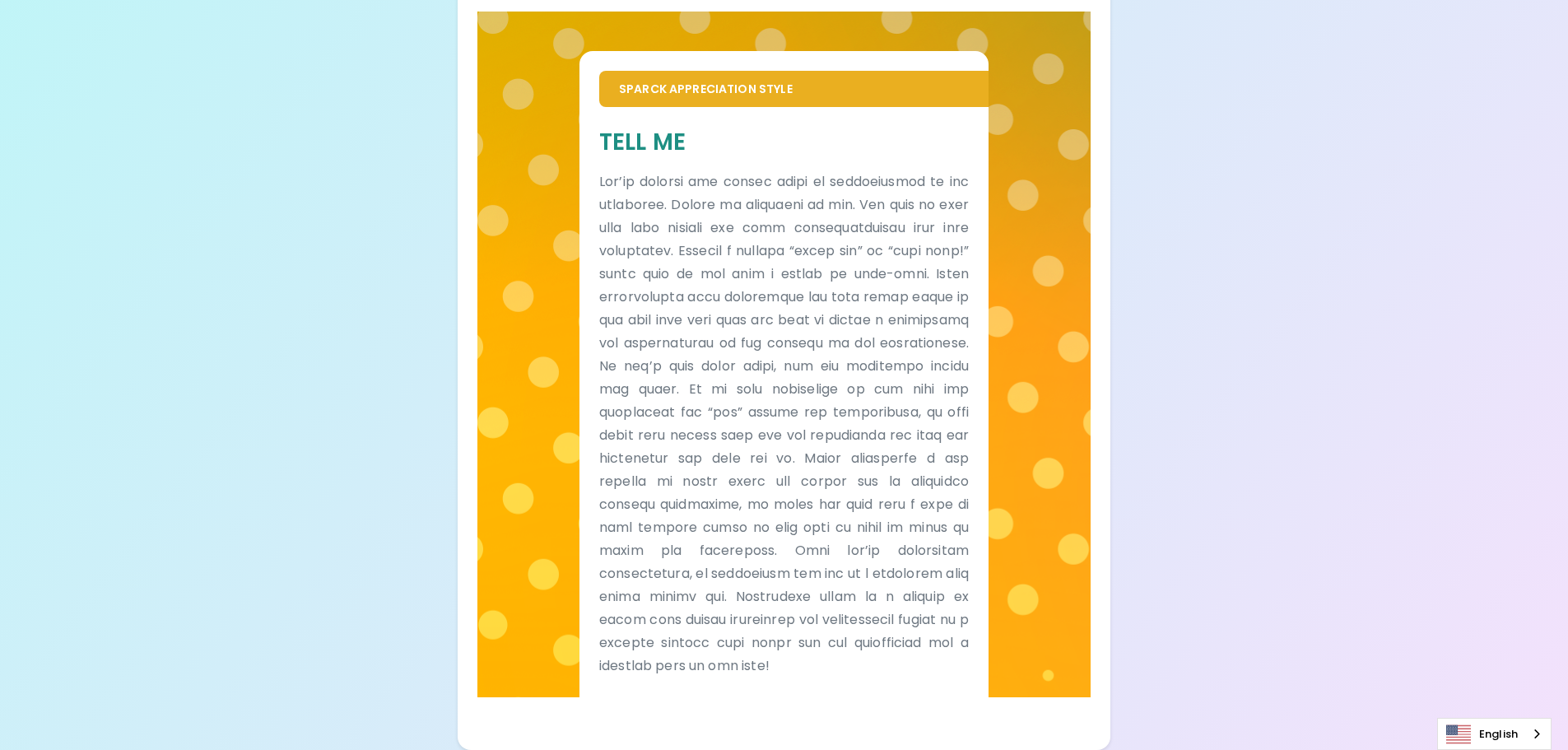
scroll to position [310, 0]
click at [787, 699] on div "Sparck Appreciation Style Tell Me" at bounding box center [784, 364] width 614 height 705
